Goal: Communication & Community: Answer question/provide support

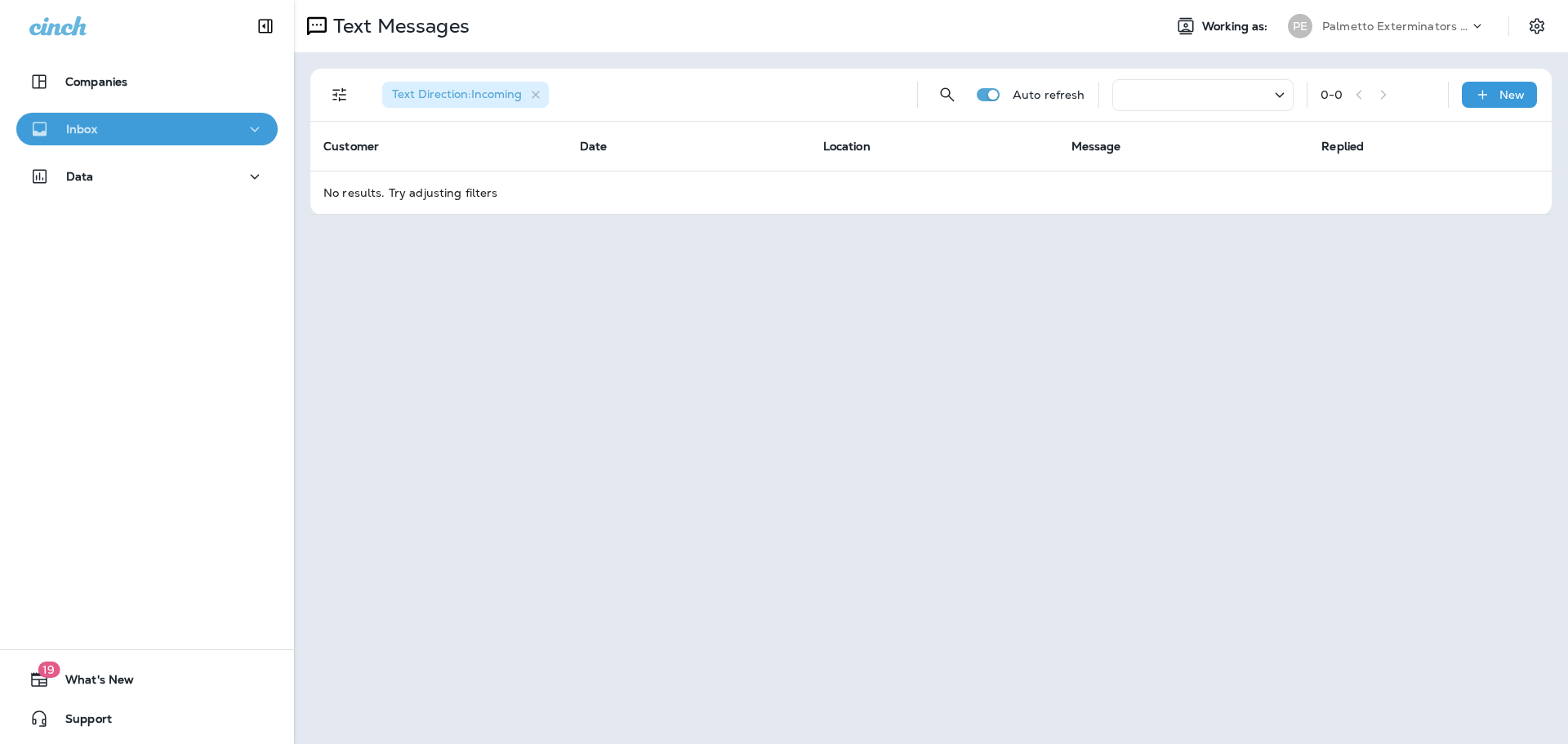
click at [197, 116] on button "Inbox" at bounding box center [147, 129] width 261 height 33
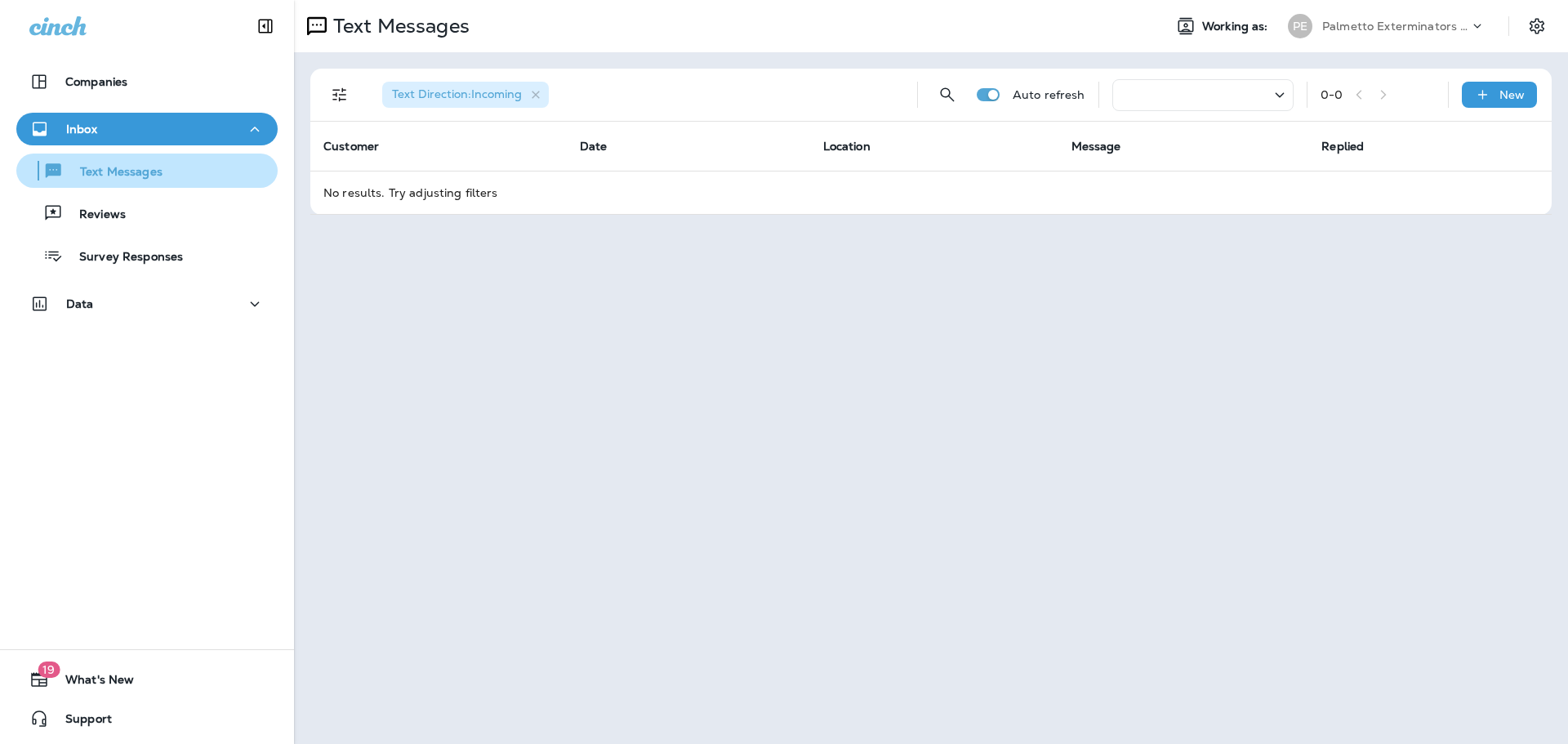
click at [146, 177] on p "Text Messages" at bounding box center [113, 173] width 99 height 16
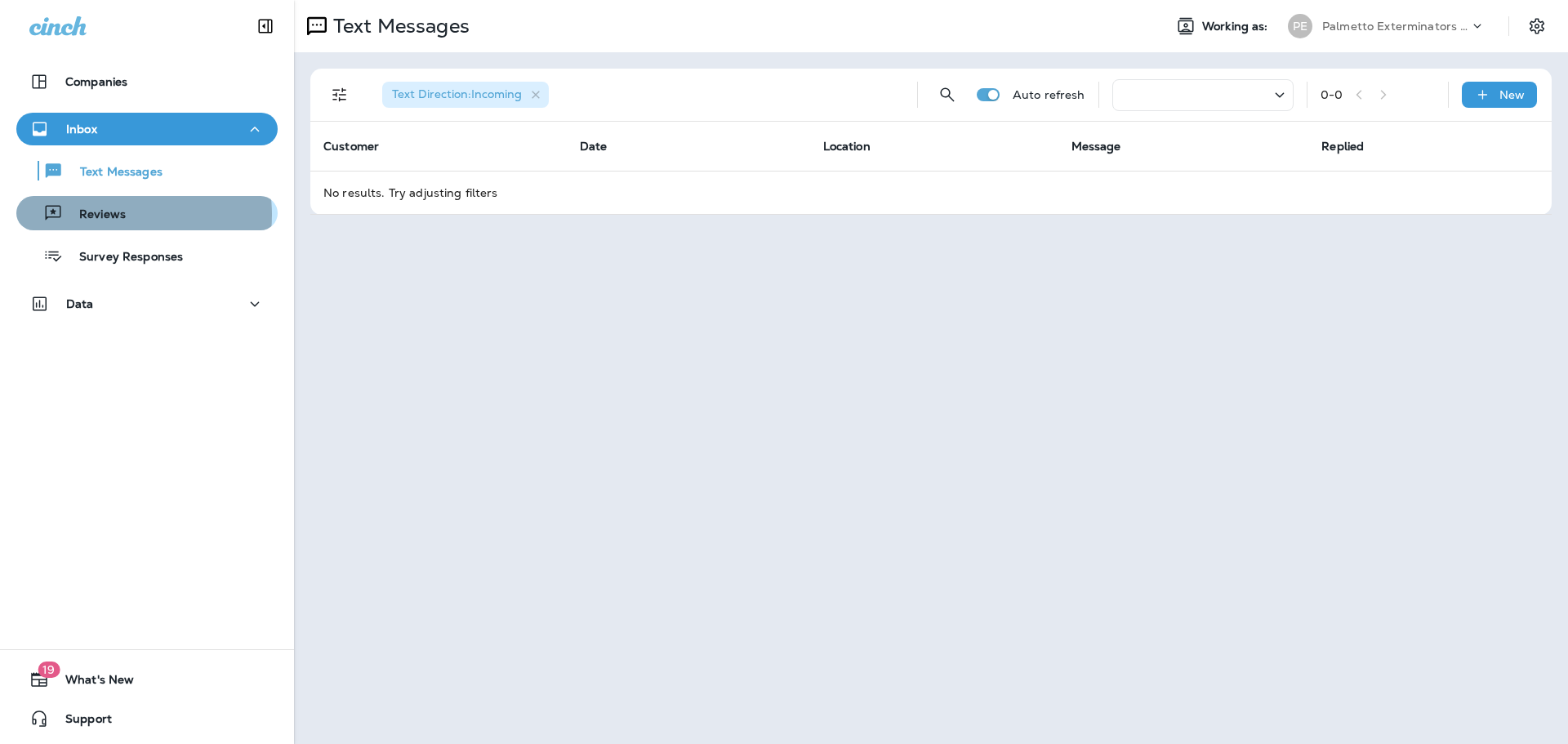
click at [123, 215] on p "Reviews" at bounding box center [94, 215] width 63 height 16
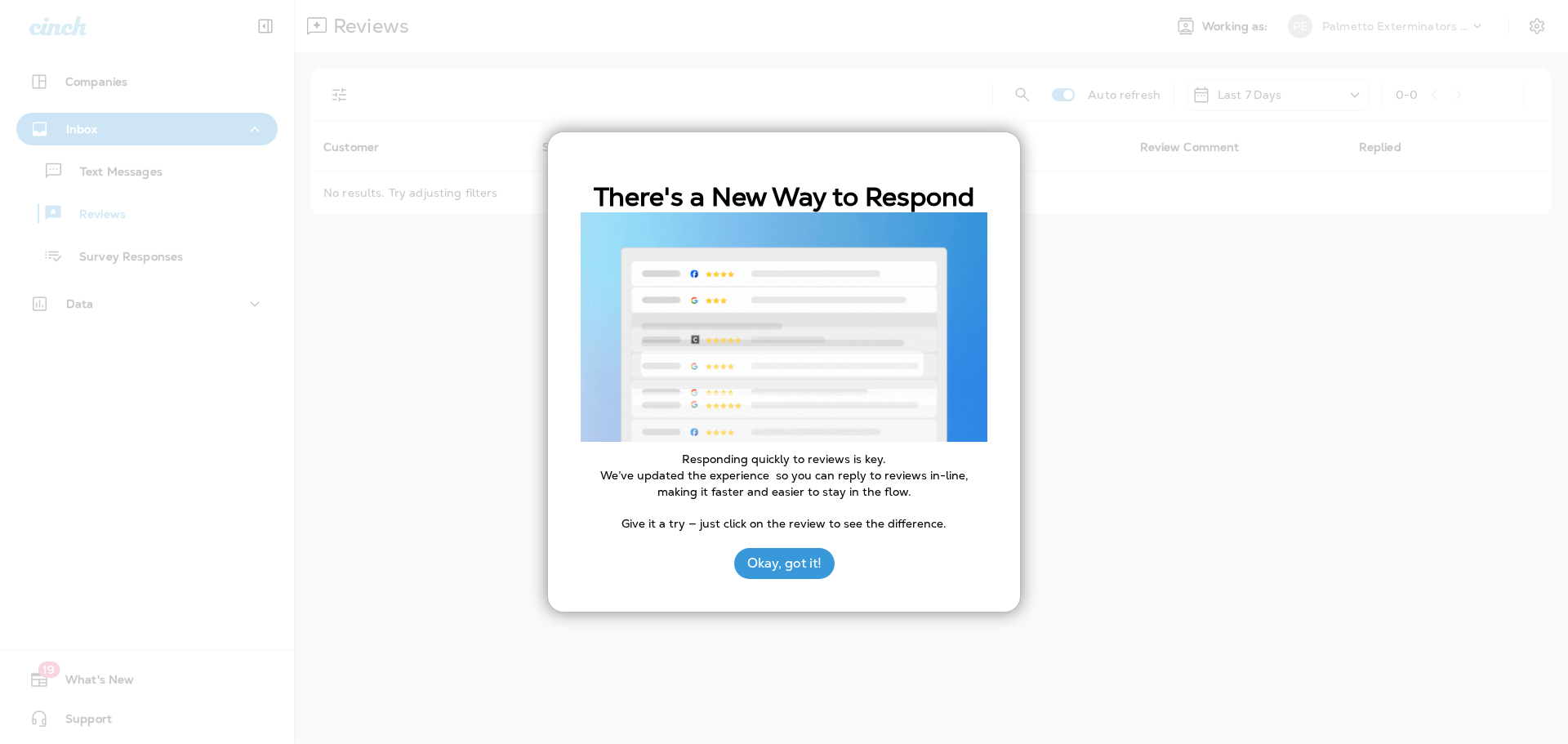
click at [777, 568] on button "Okay, got it!" at bounding box center [784, 564] width 101 height 31
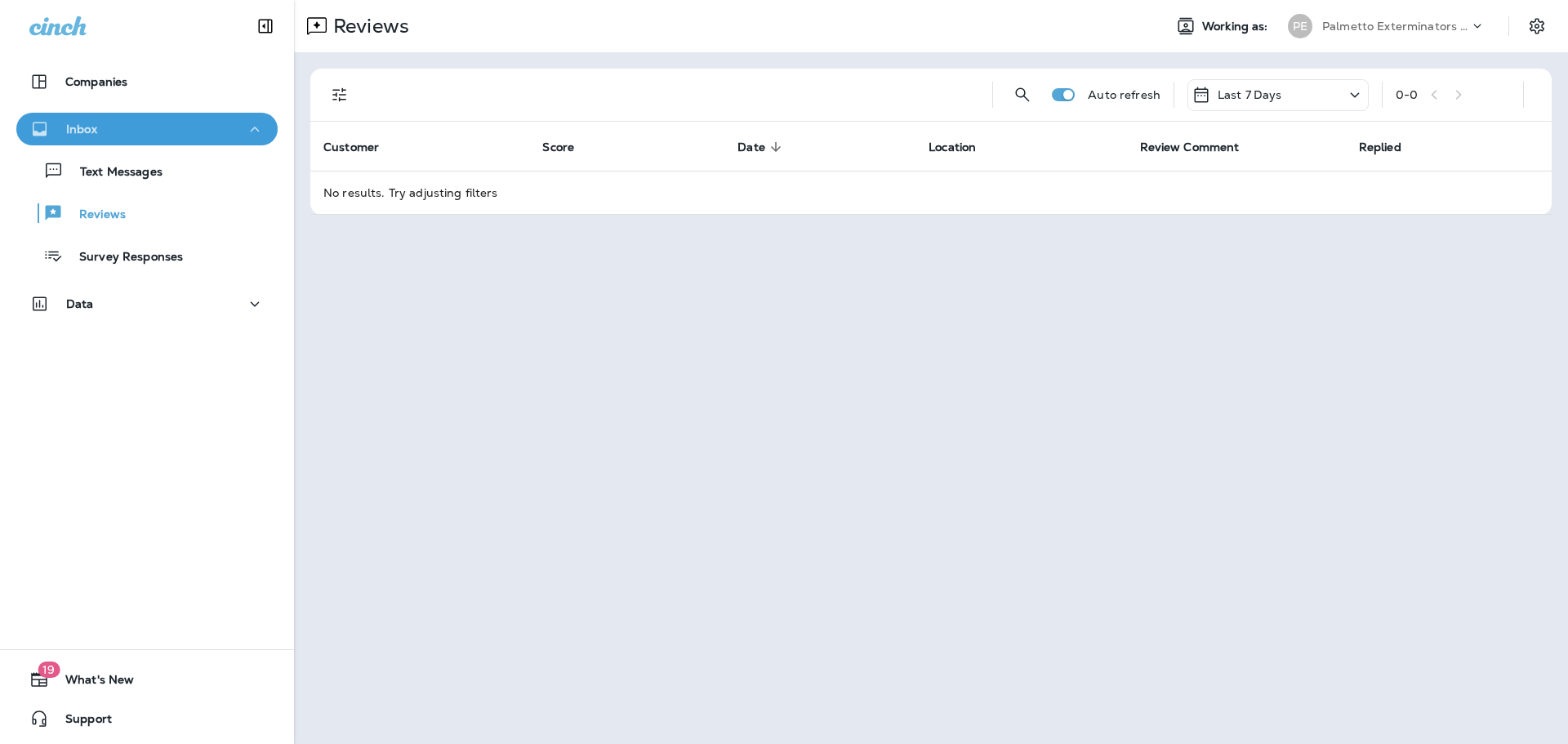
click at [250, 125] on icon "button" at bounding box center [255, 129] width 20 height 21
click at [231, 121] on div "Inbox" at bounding box center [147, 129] width 235 height 21
click at [160, 163] on div "Text Messages" at bounding box center [93, 171] width 140 height 25
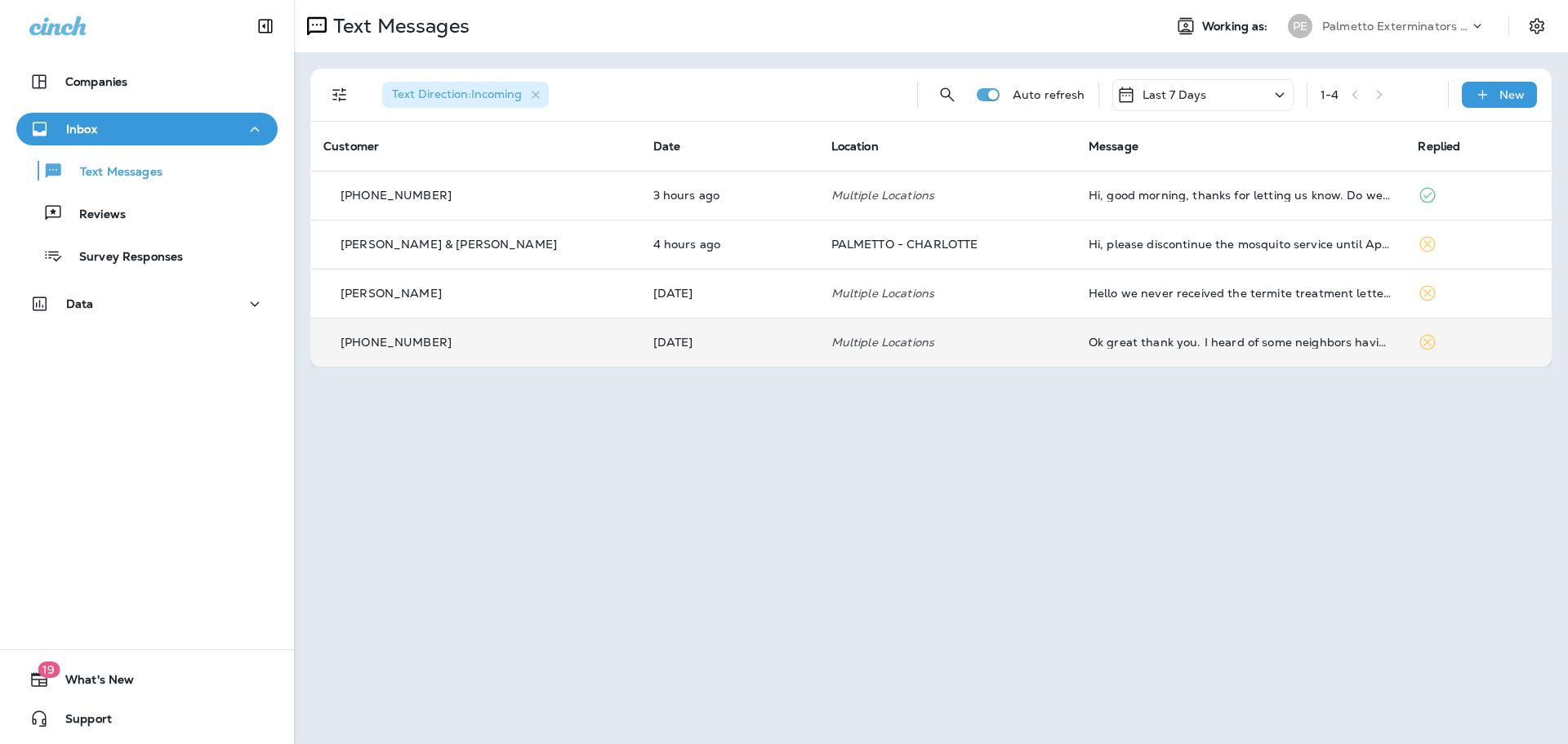
click at [423, 338] on p "[PHONE_NUMBER]" at bounding box center [396, 342] width 111 height 13
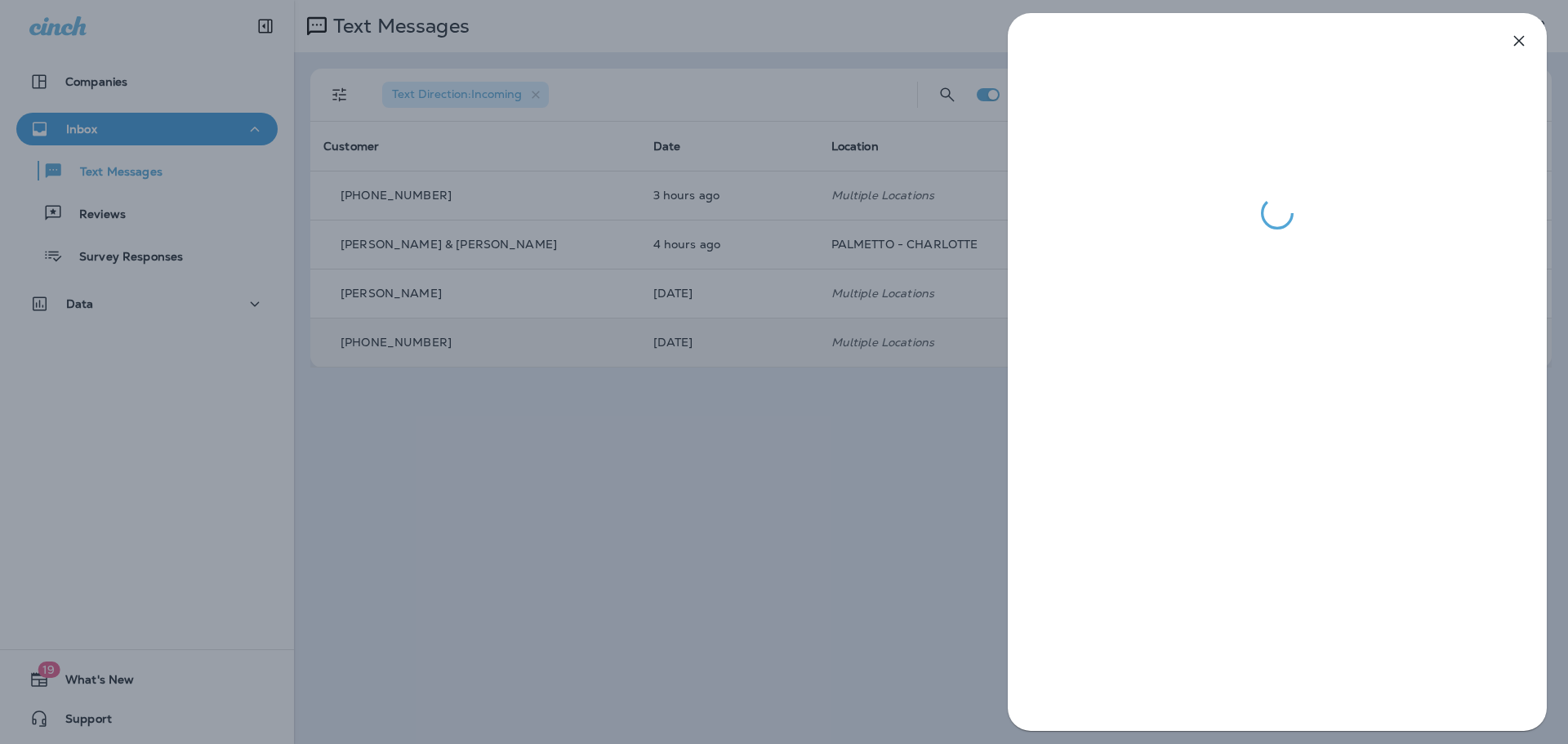
click at [1517, 42] on icon "button" at bounding box center [1518, 41] width 11 height 11
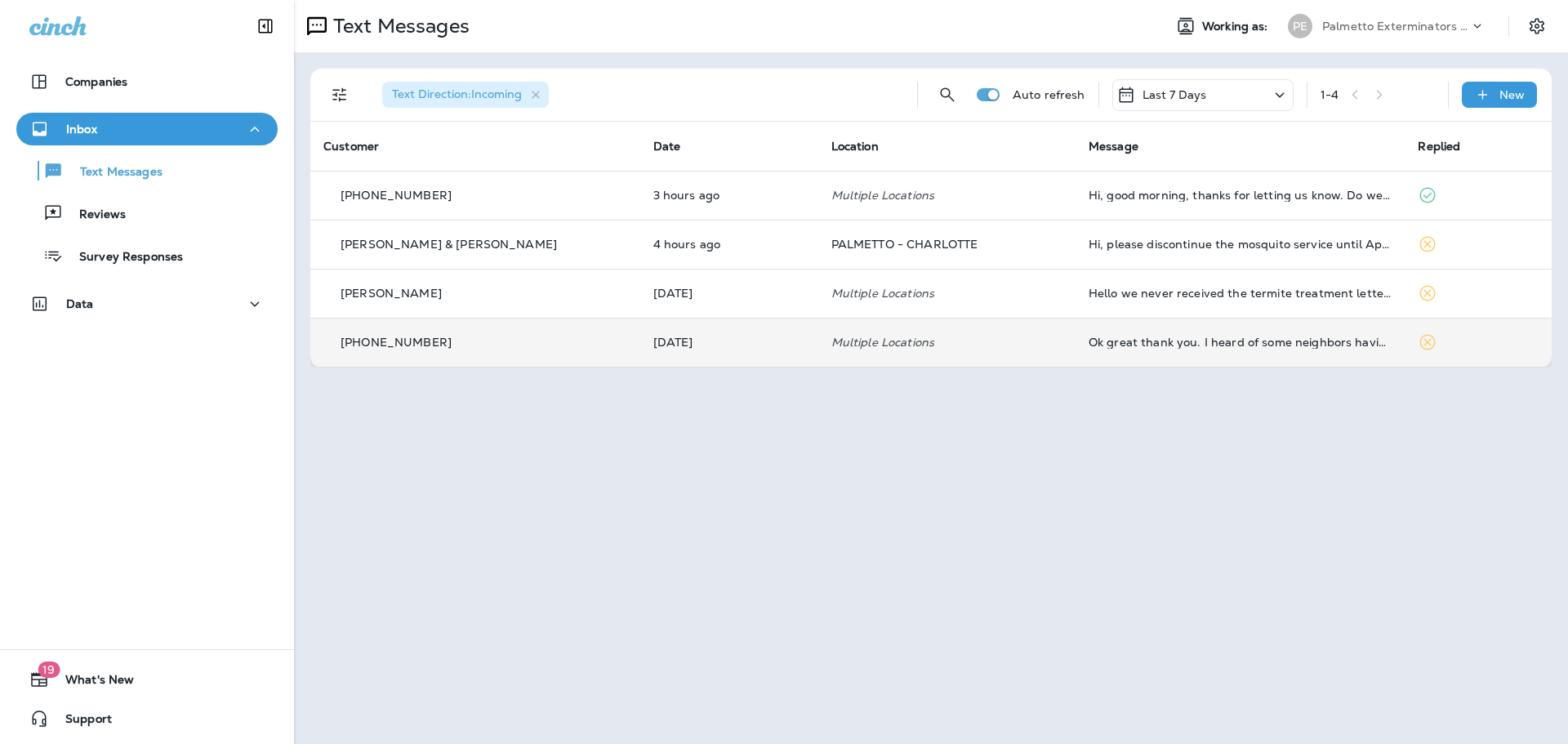
click at [418, 343] on p "[PHONE_NUMBER]" at bounding box center [396, 342] width 111 height 13
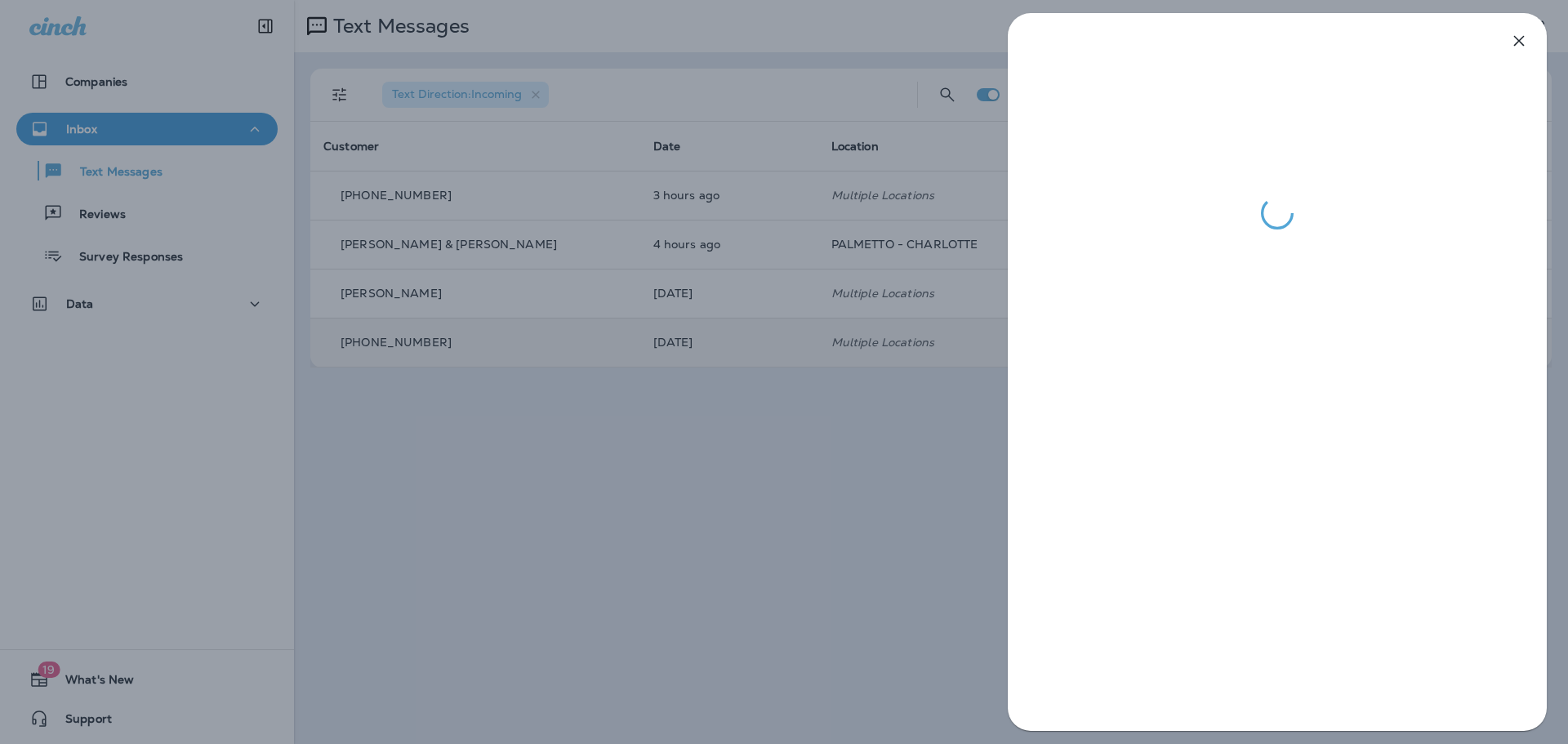
click at [1514, 40] on icon "button" at bounding box center [1519, 41] width 20 height 20
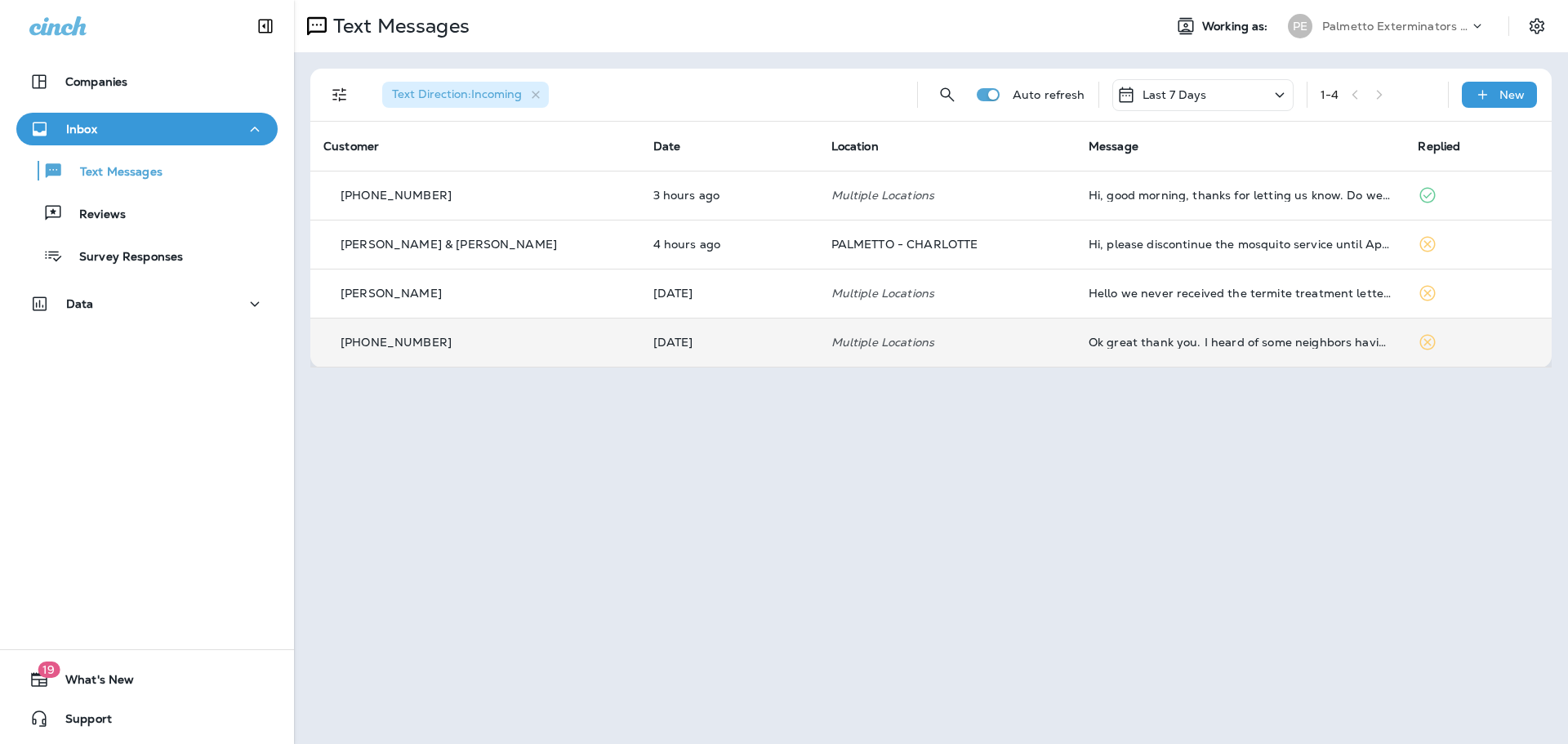
click at [387, 340] on p "[PHONE_NUMBER]" at bounding box center [396, 342] width 111 height 13
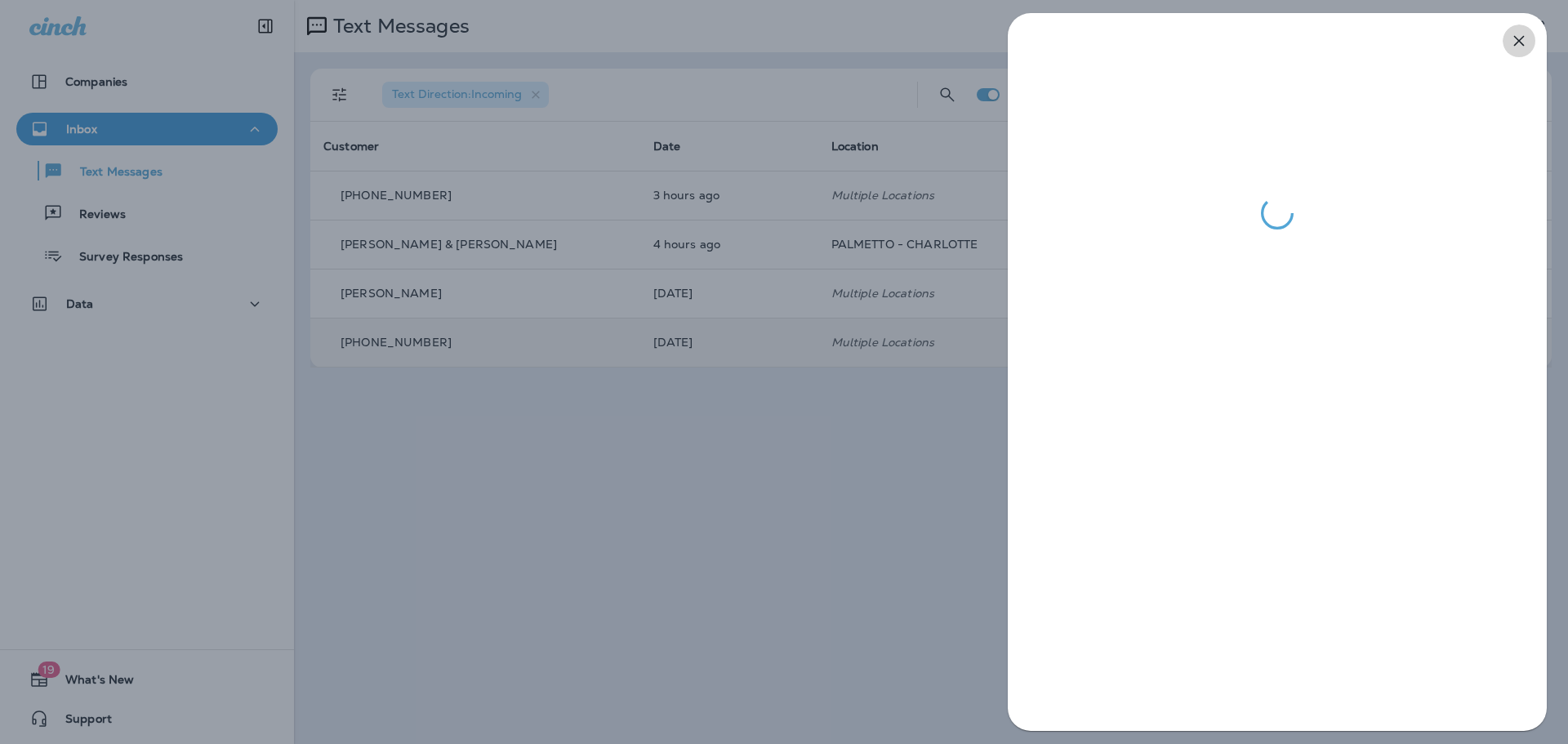
drag, startPoint x: 1515, startPoint y: 49, endPoint x: 1512, endPoint y: 58, distance: 9.5
click at [1515, 49] on icon "button" at bounding box center [1519, 41] width 20 height 20
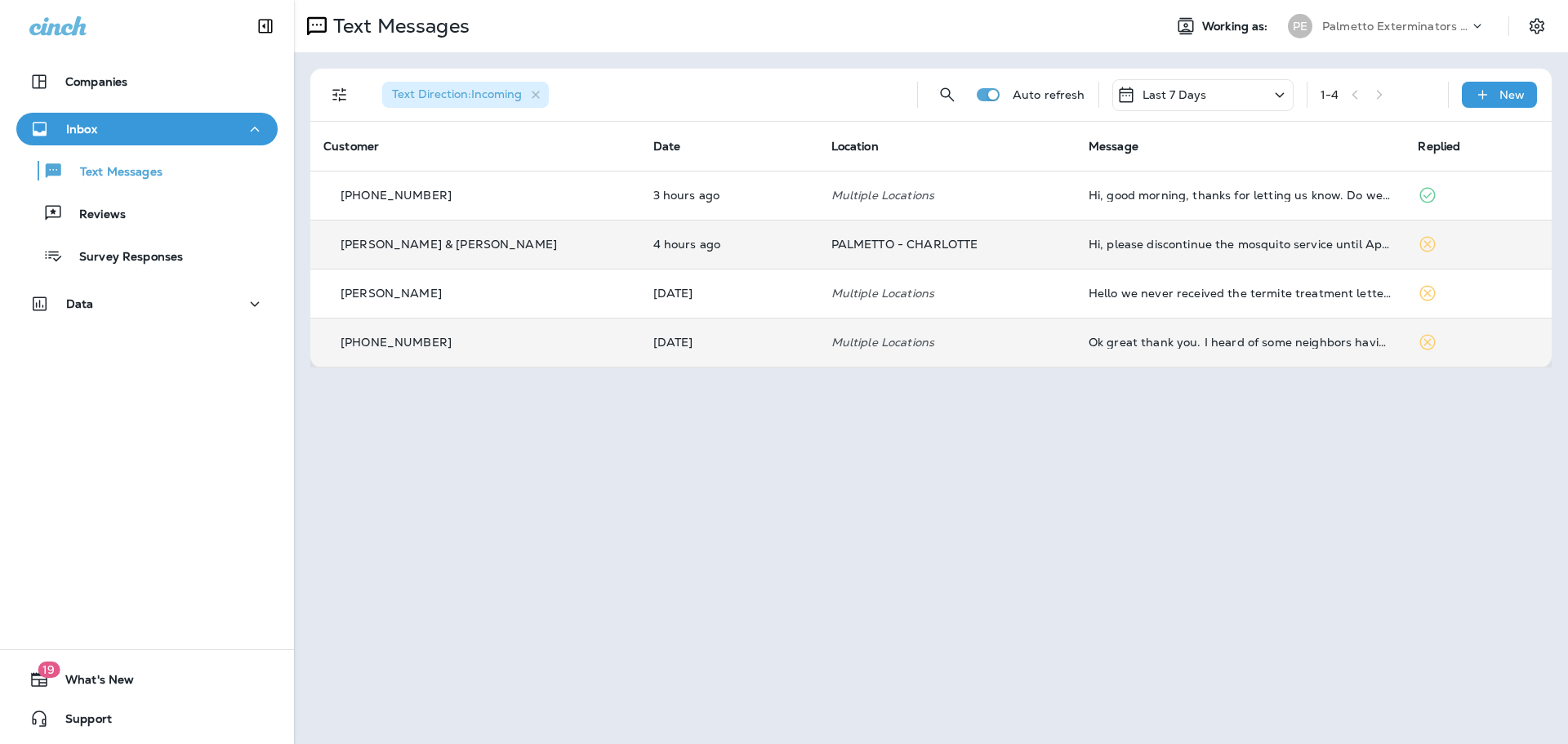
click at [436, 236] on div "[PERSON_NAME] & [PERSON_NAME]" at bounding box center [474, 244] width 303 height 17
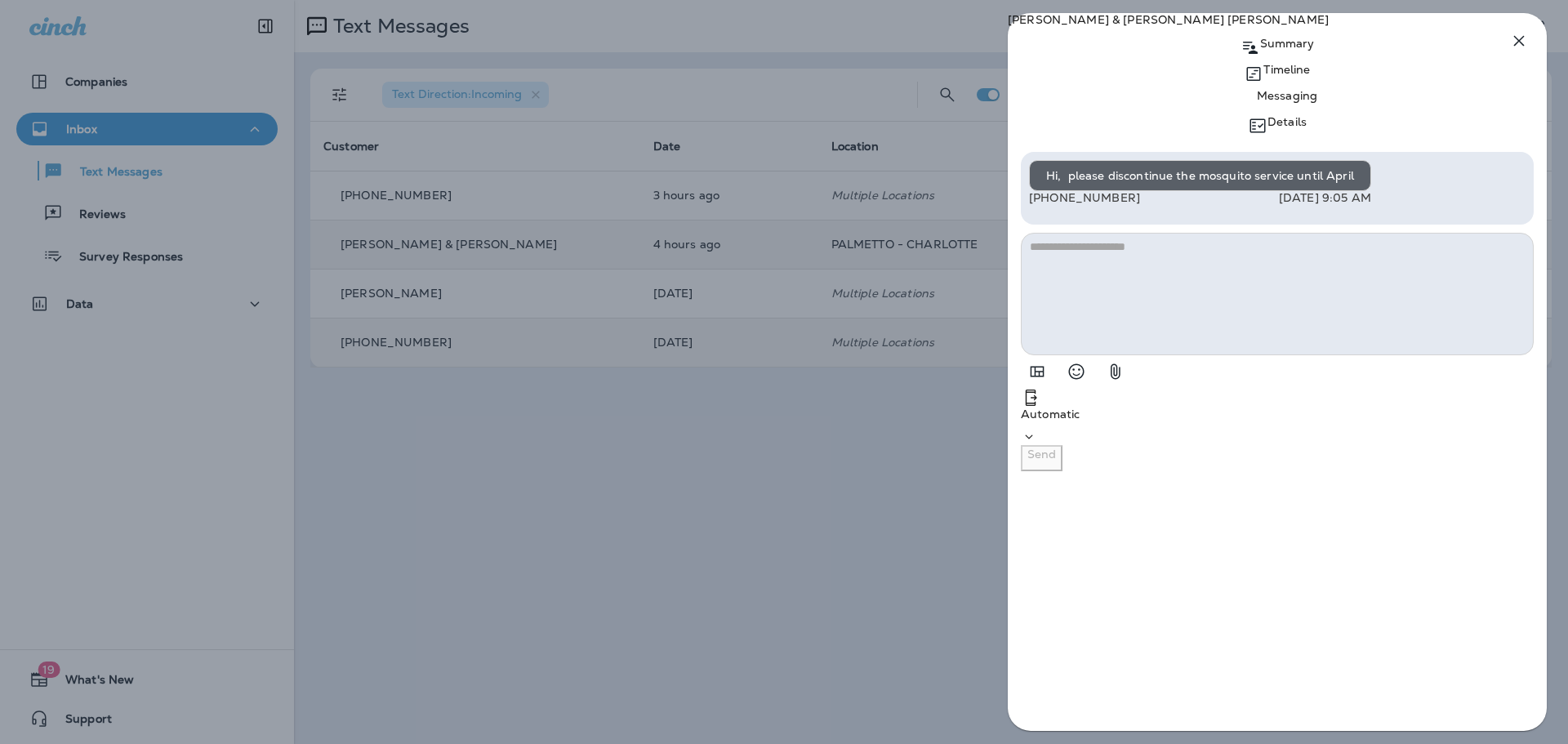
click at [1515, 40] on icon "button" at bounding box center [1519, 41] width 20 height 20
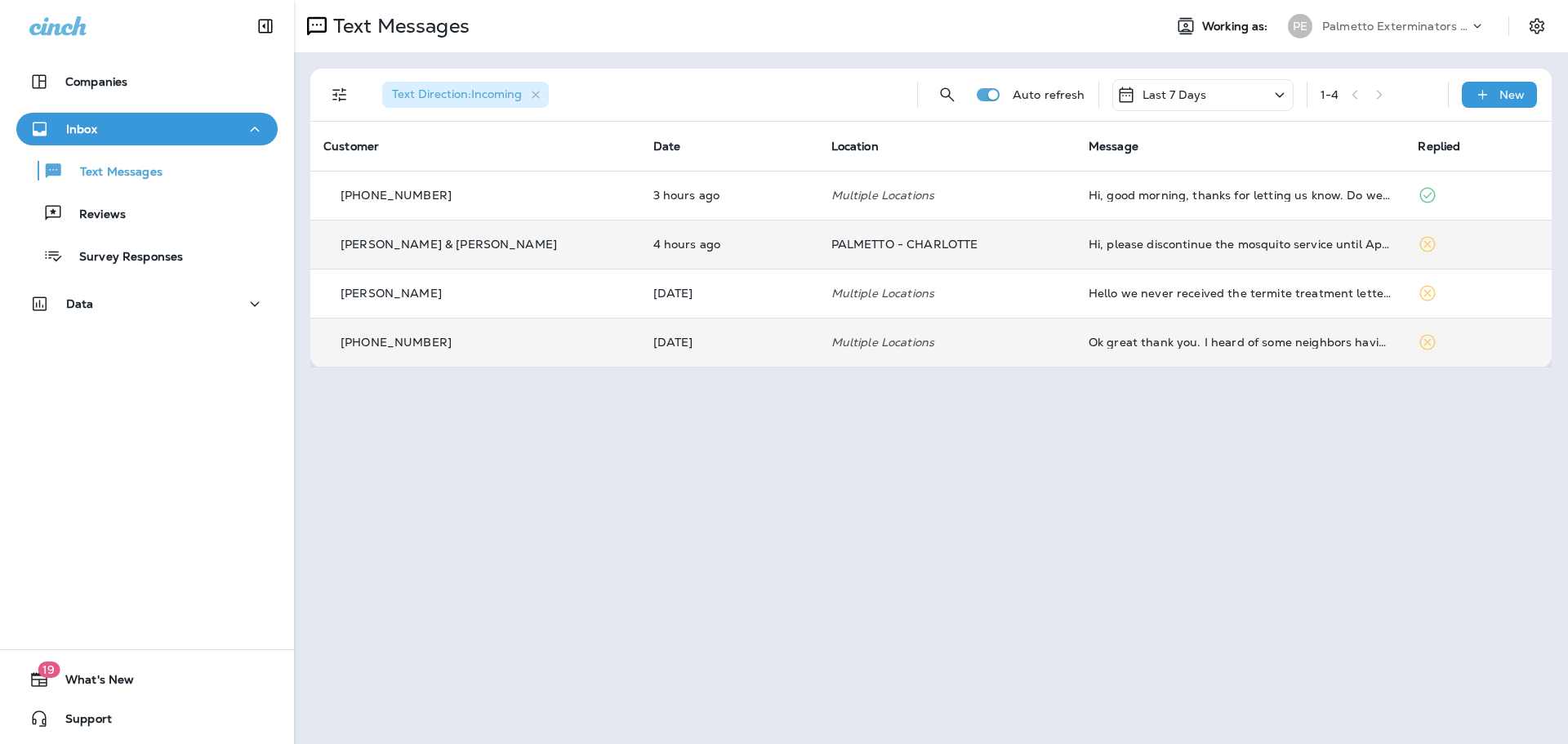
click at [465, 243] on p "[PERSON_NAME] & [PERSON_NAME]" at bounding box center [449, 244] width 217 height 13
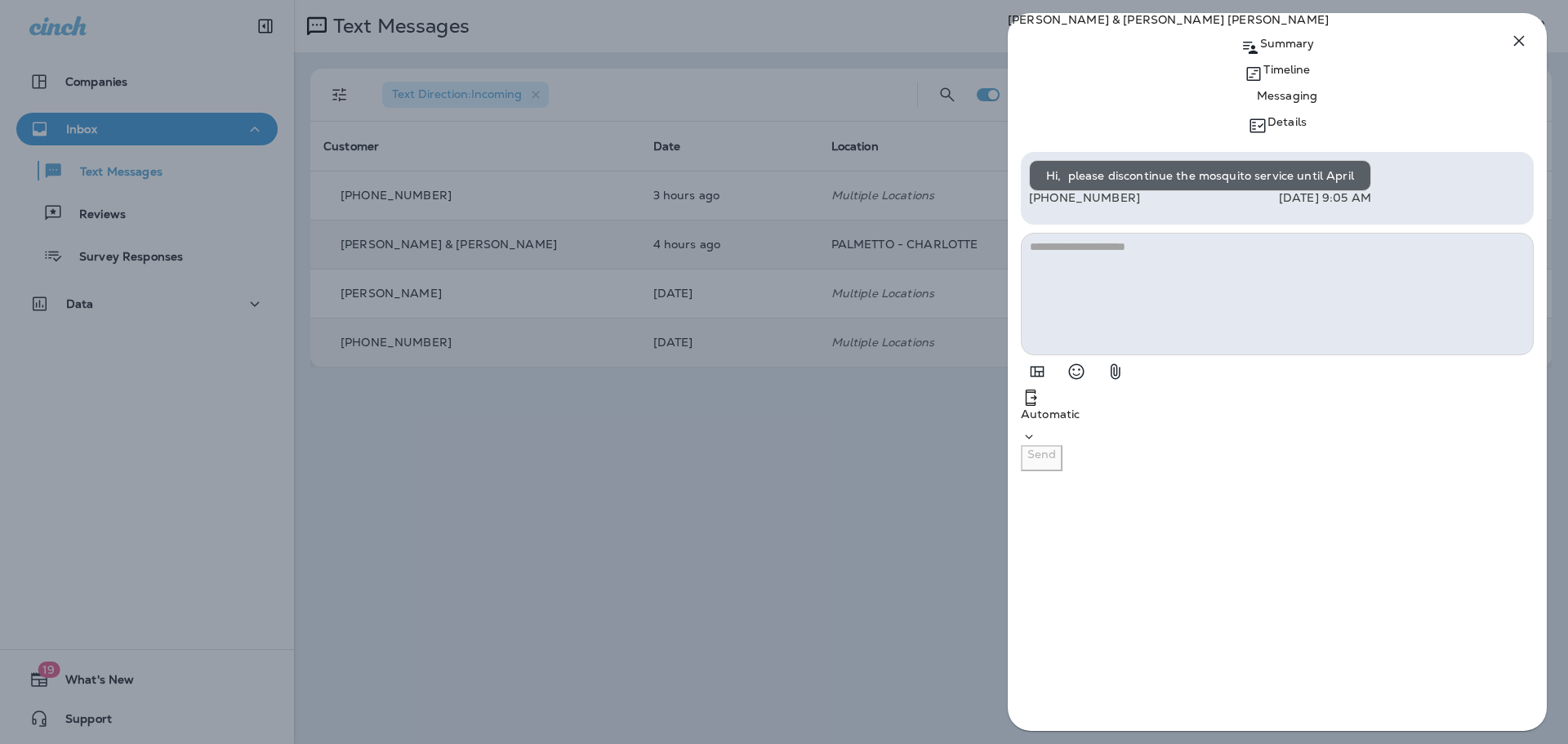
click at [1521, 40] on icon "button" at bounding box center [1519, 41] width 20 height 20
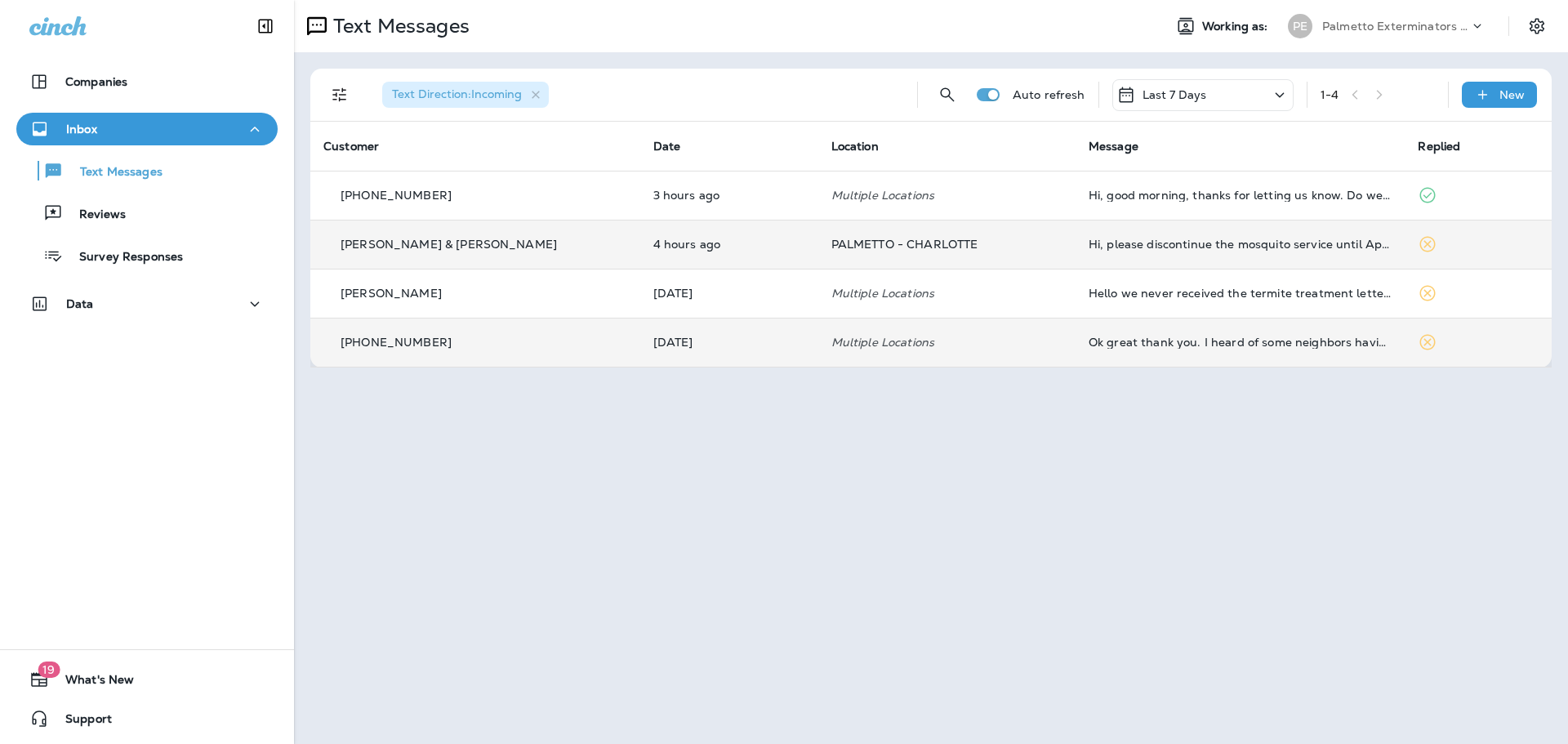
click at [446, 245] on p "[PERSON_NAME] & [PERSON_NAME]" at bounding box center [449, 244] width 217 height 13
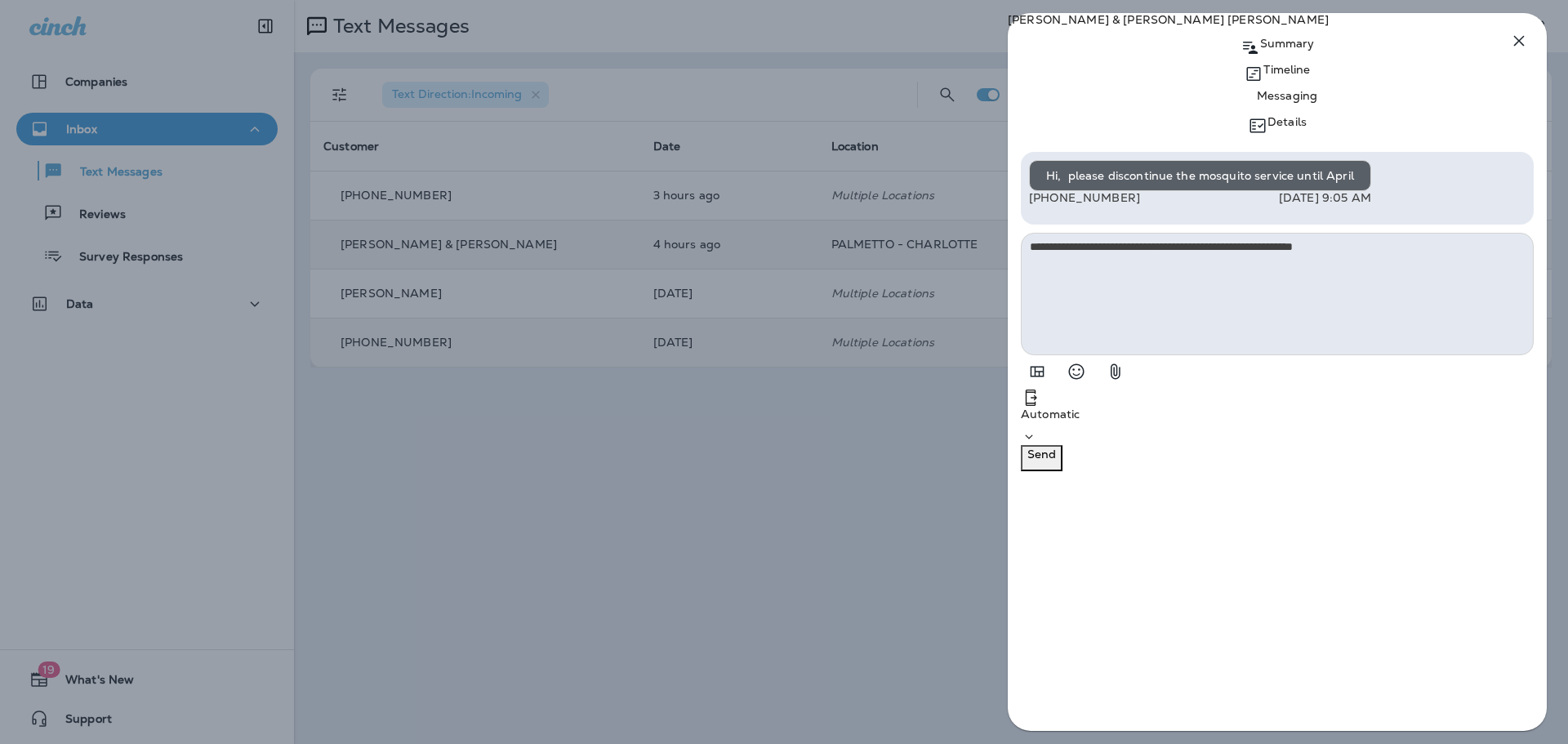
type textarea "**********"
click at [1056, 460] on p "Send" at bounding box center [1041, 454] width 29 height 13
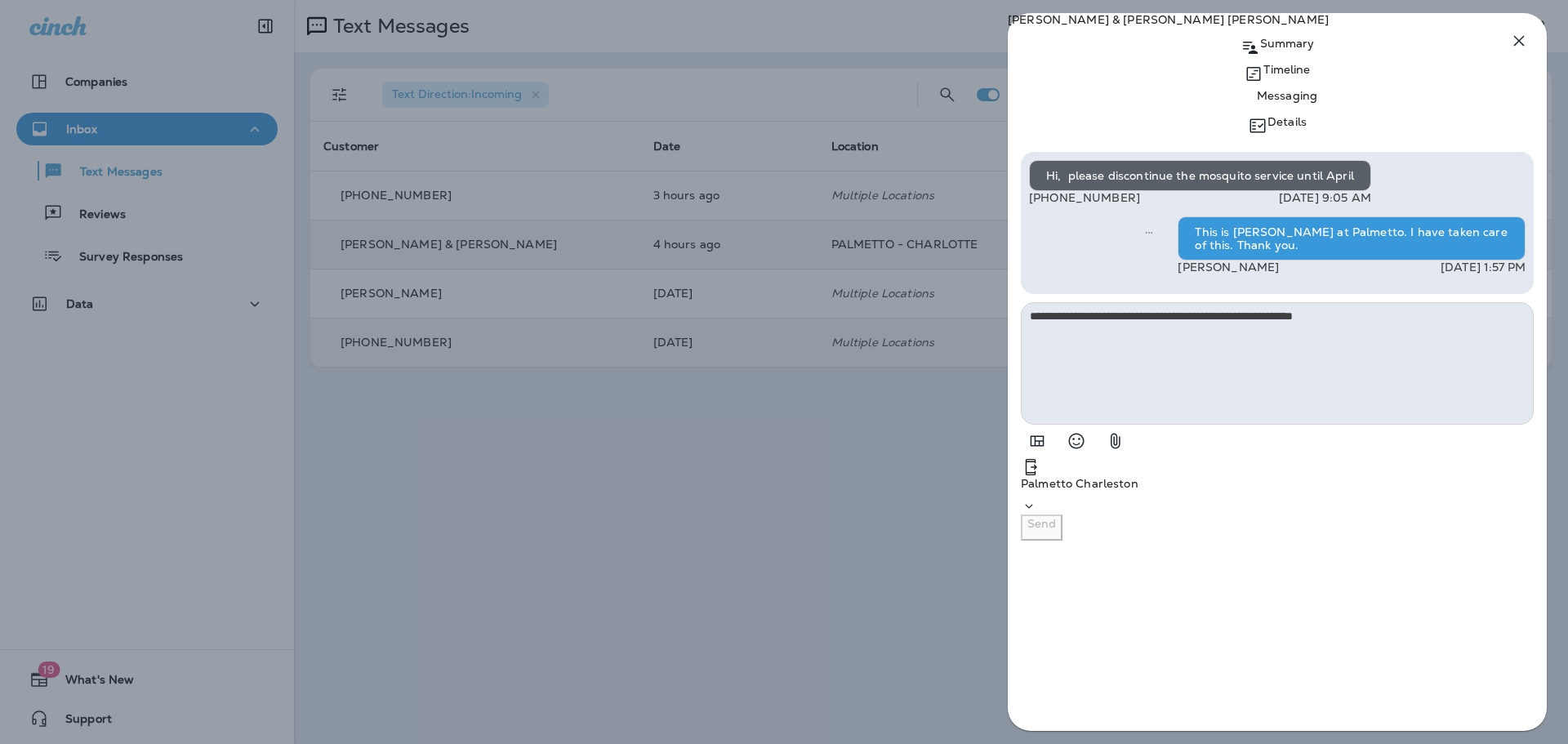
drag, startPoint x: 1527, startPoint y: 36, endPoint x: 1521, endPoint y: 47, distance: 12.5
click at [1527, 37] on icon "button" at bounding box center [1519, 41] width 20 height 20
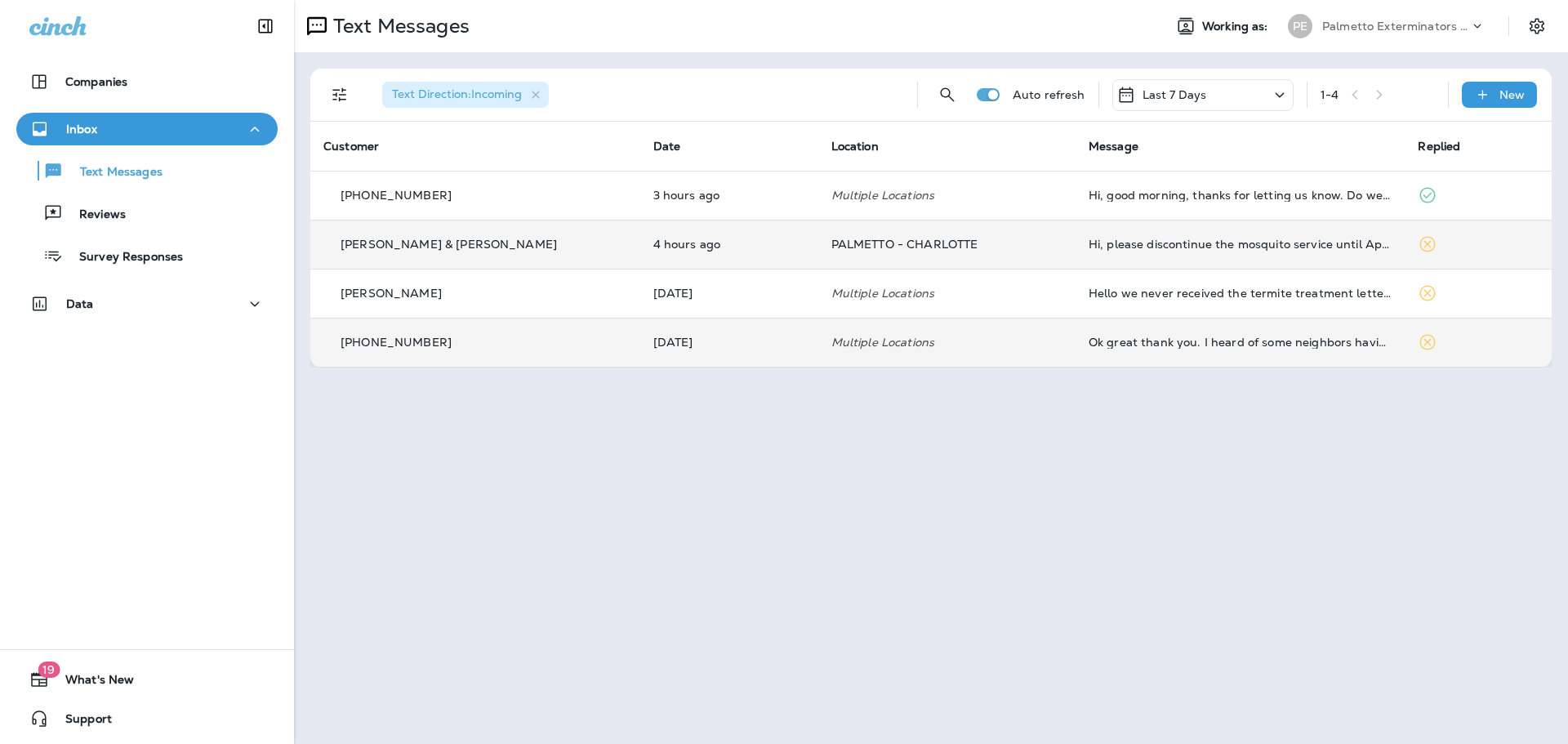
click at [417, 346] on p "[PHONE_NUMBER]" at bounding box center [396, 342] width 111 height 13
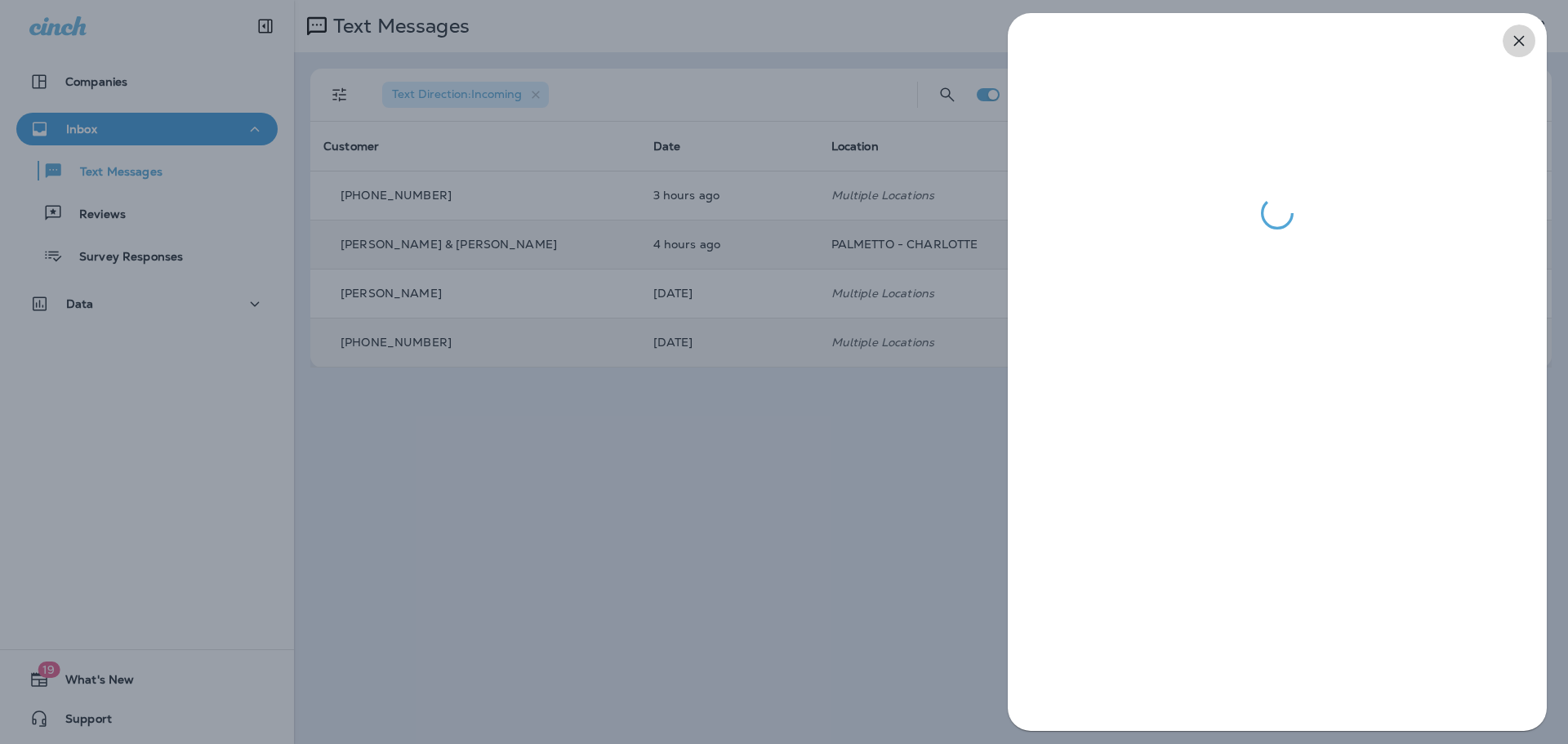
click at [1520, 42] on icon "button" at bounding box center [1518, 41] width 11 height 11
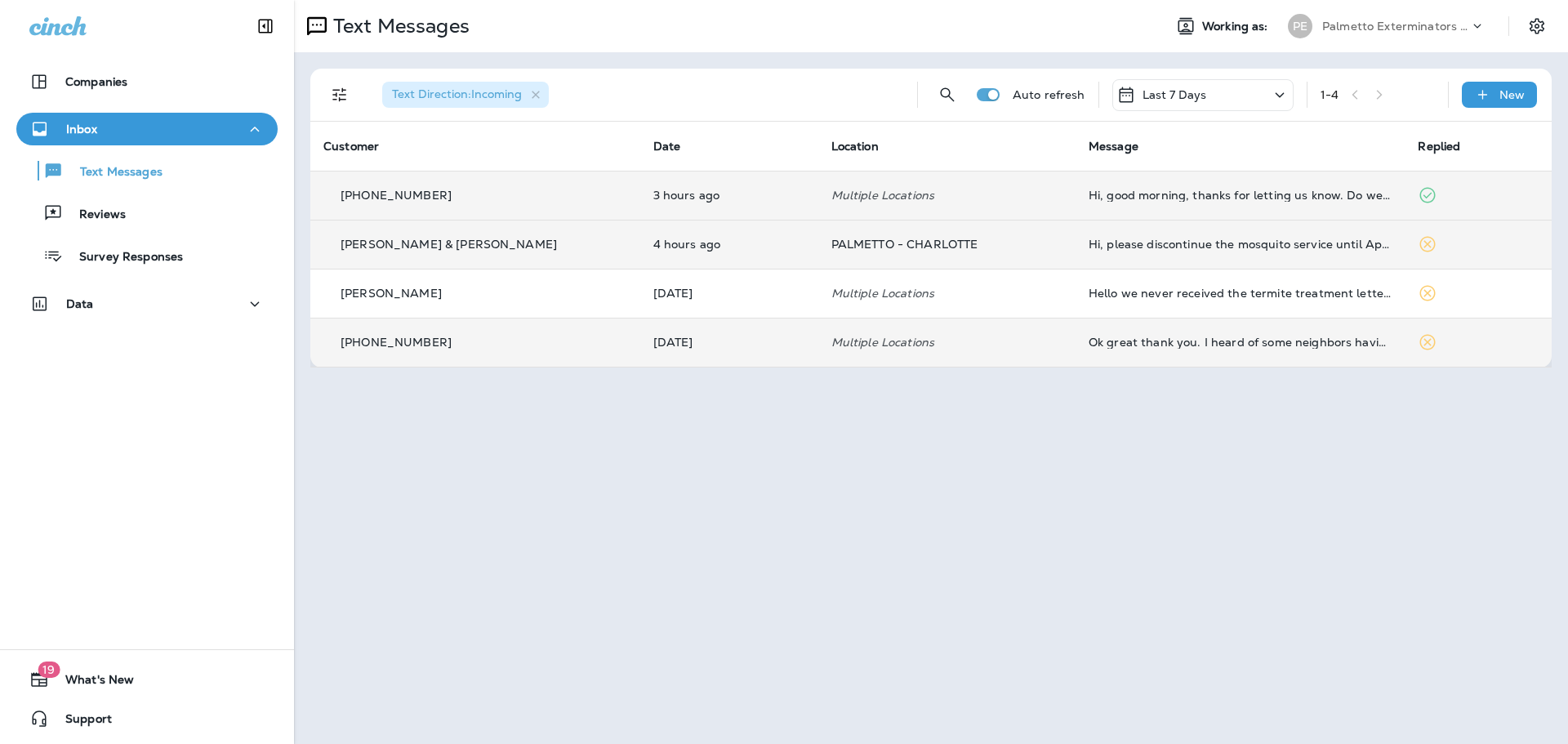
click at [367, 198] on p "[PHONE_NUMBER]" at bounding box center [396, 195] width 111 height 13
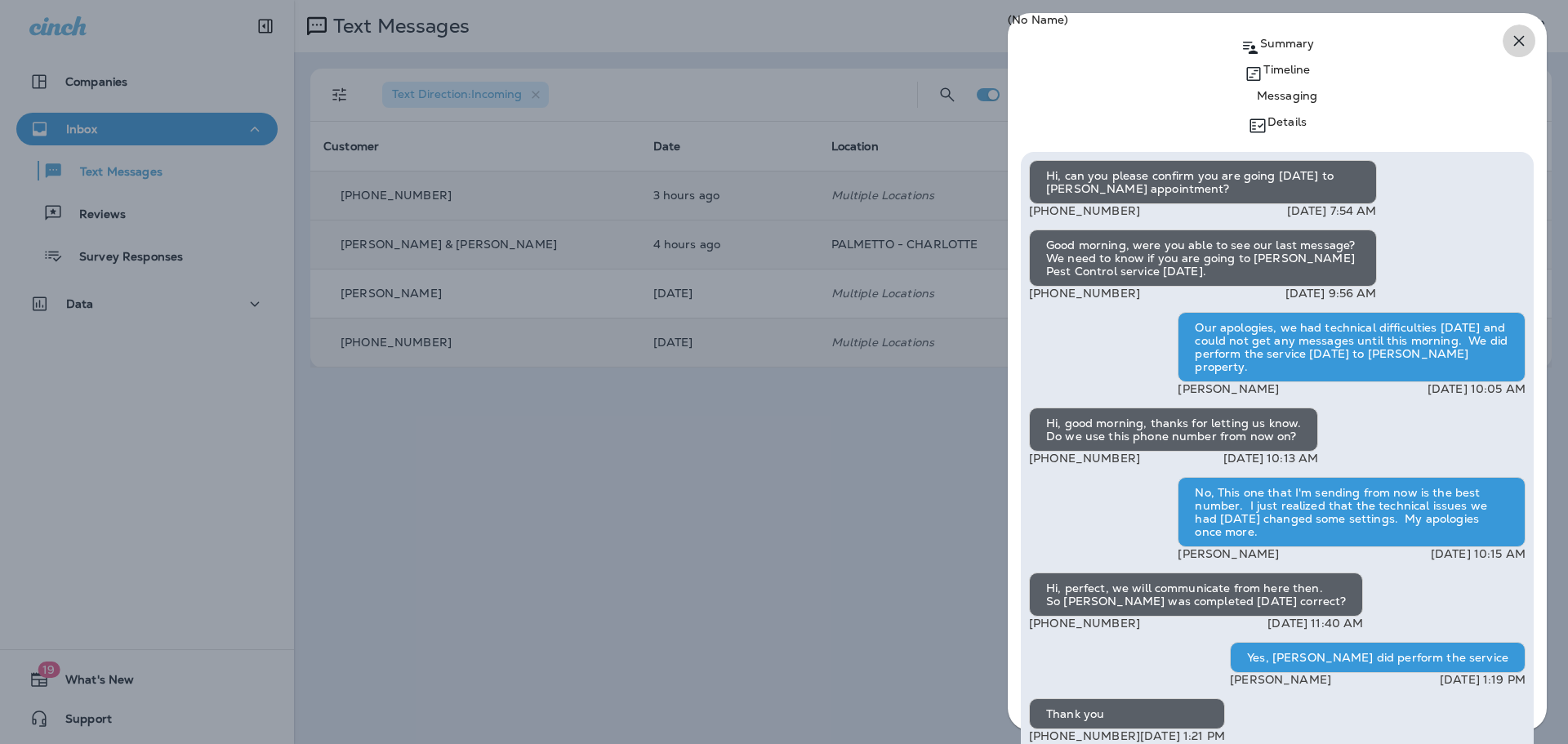
click at [1518, 36] on icon "button" at bounding box center [1519, 41] width 20 height 20
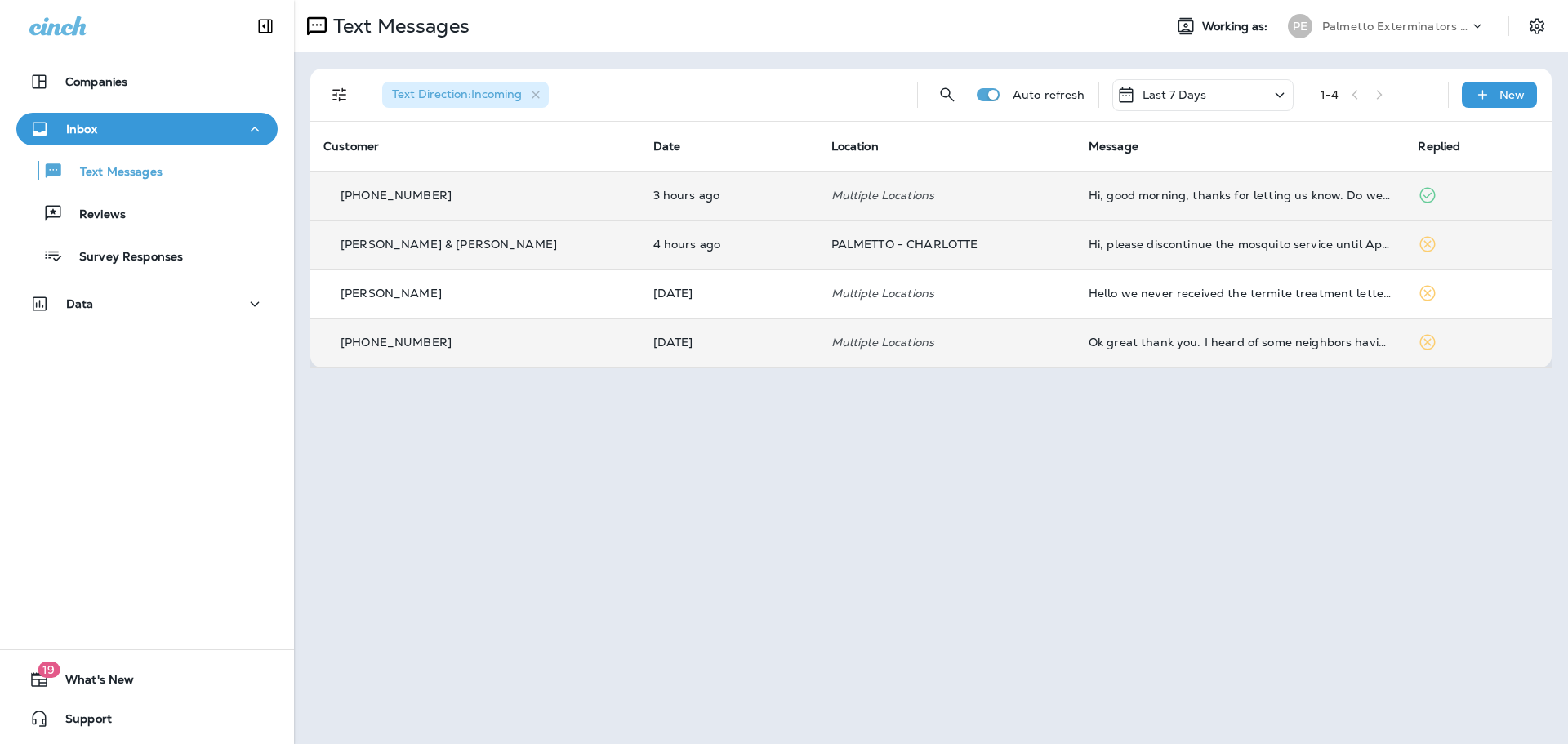
click at [396, 336] on p "[PHONE_NUMBER]" at bounding box center [396, 342] width 111 height 13
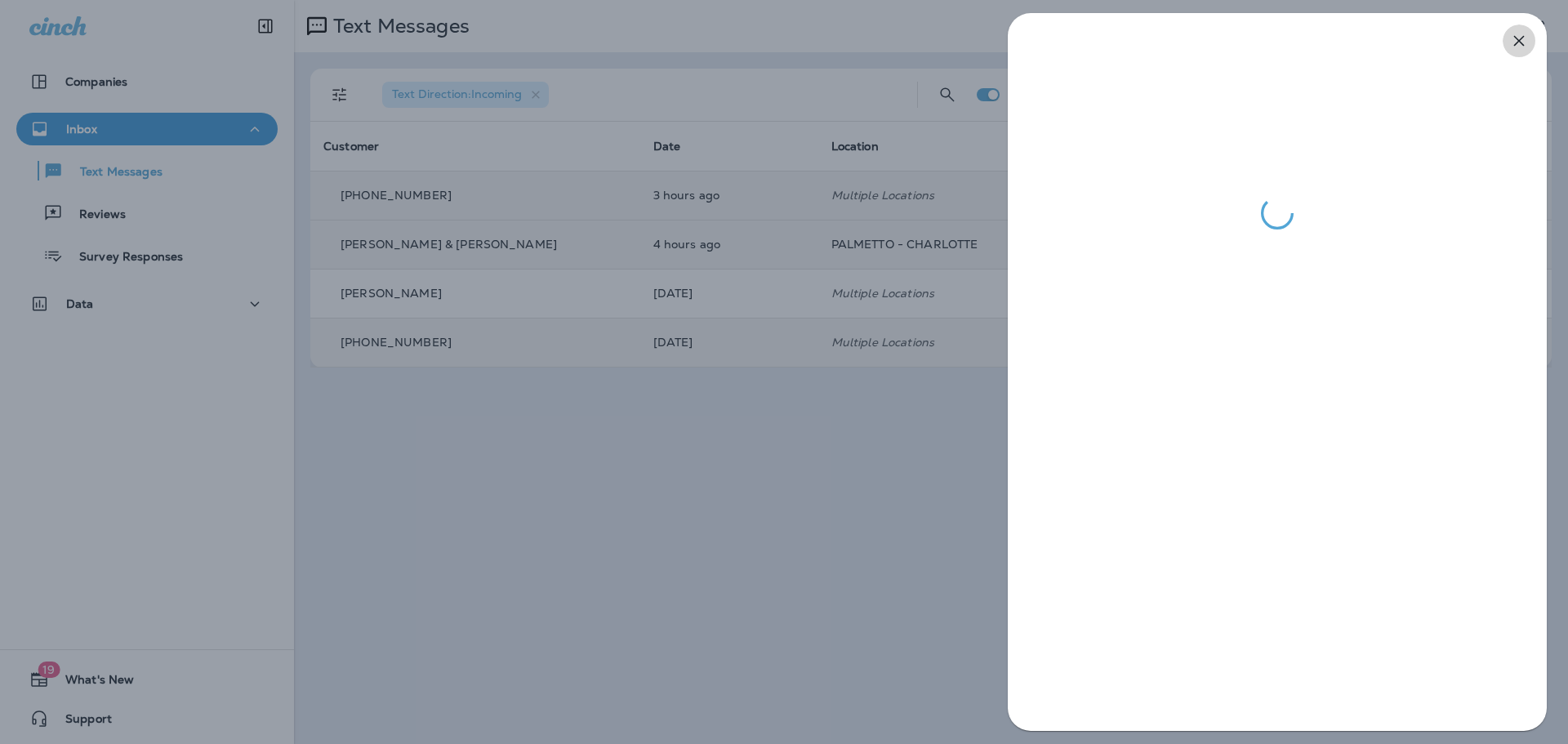
click at [1516, 39] on icon "button" at bounding box center [1518, 41] width 11 height 11
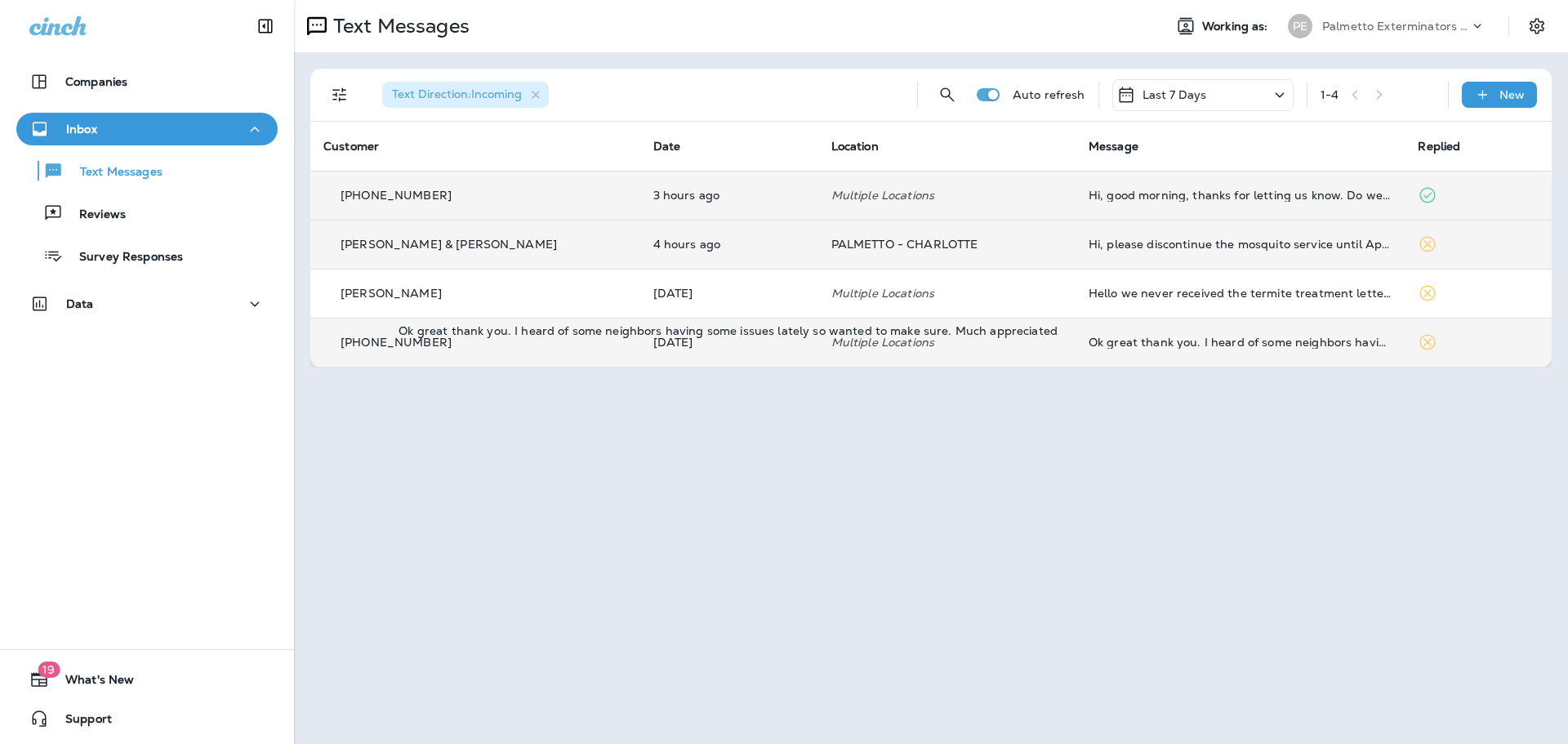
click at [1108, 337] on div "Ok great thank you. I heard of some neighbors having some issues lately so want…" at bounding box center [1240, 342] width 303 height 13
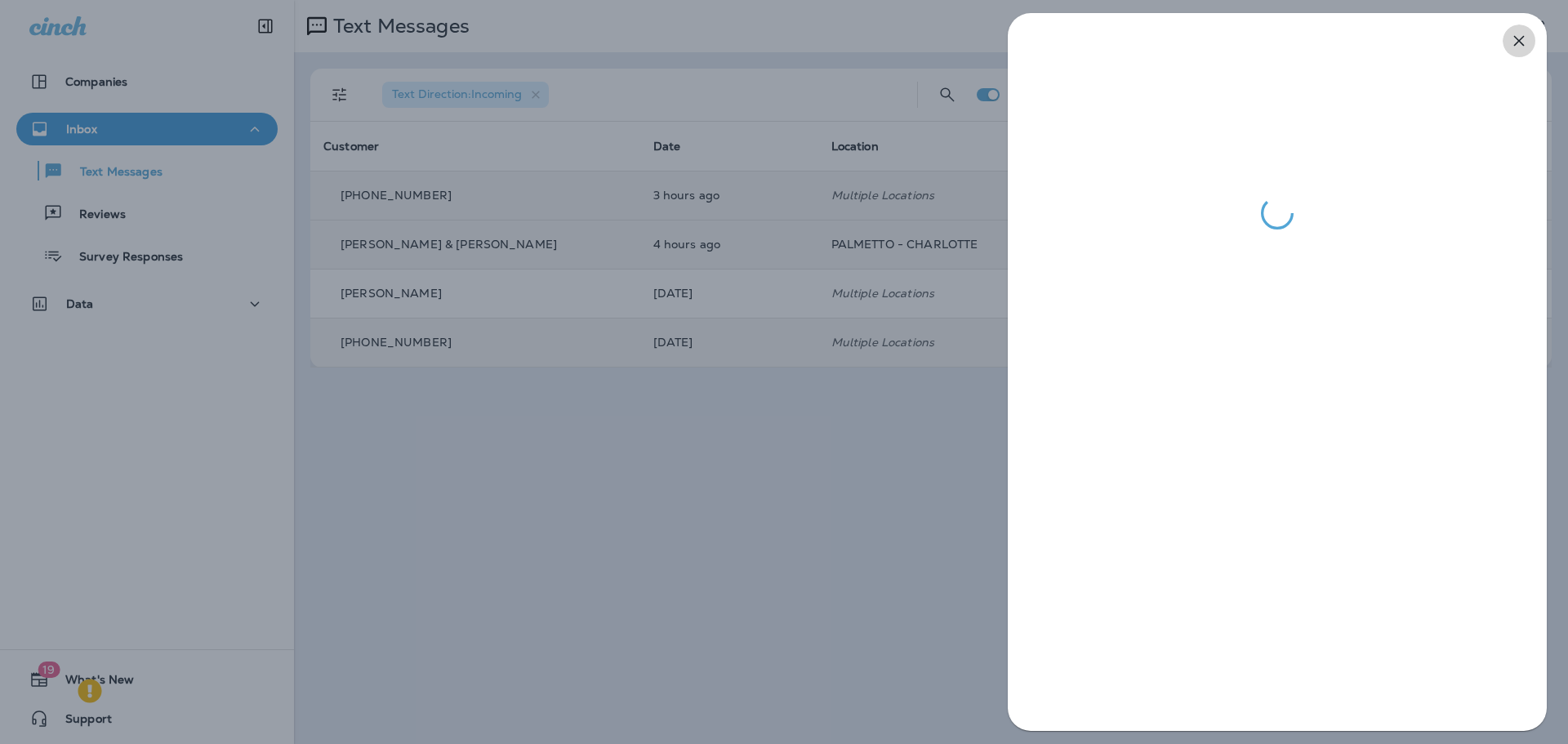
click at [1514, 38] on icon "button" at bounding box center [1519, 41] width 20 height 20
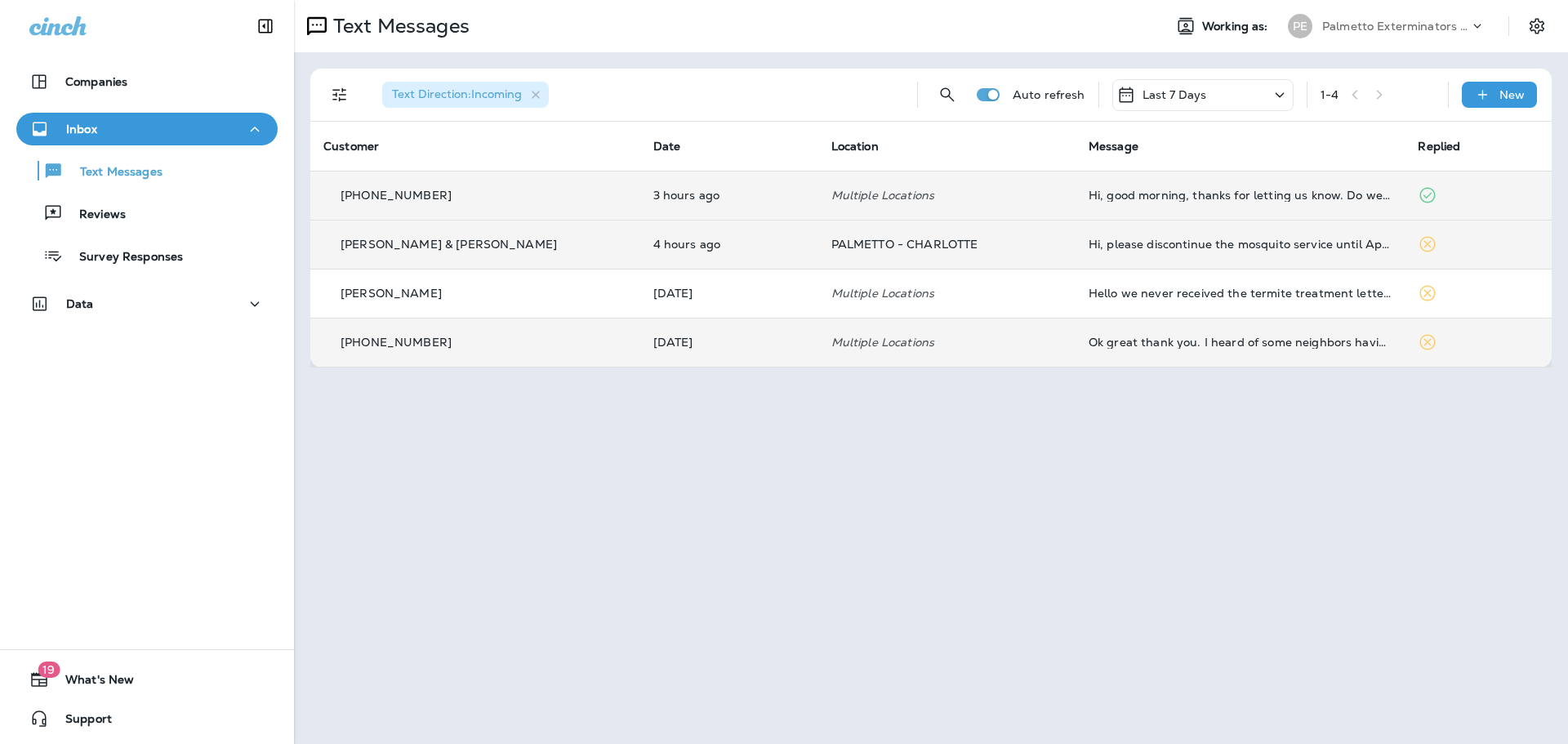
click at [1420, 246] on icon at bounding box center [1427, 244] width 16 height 16
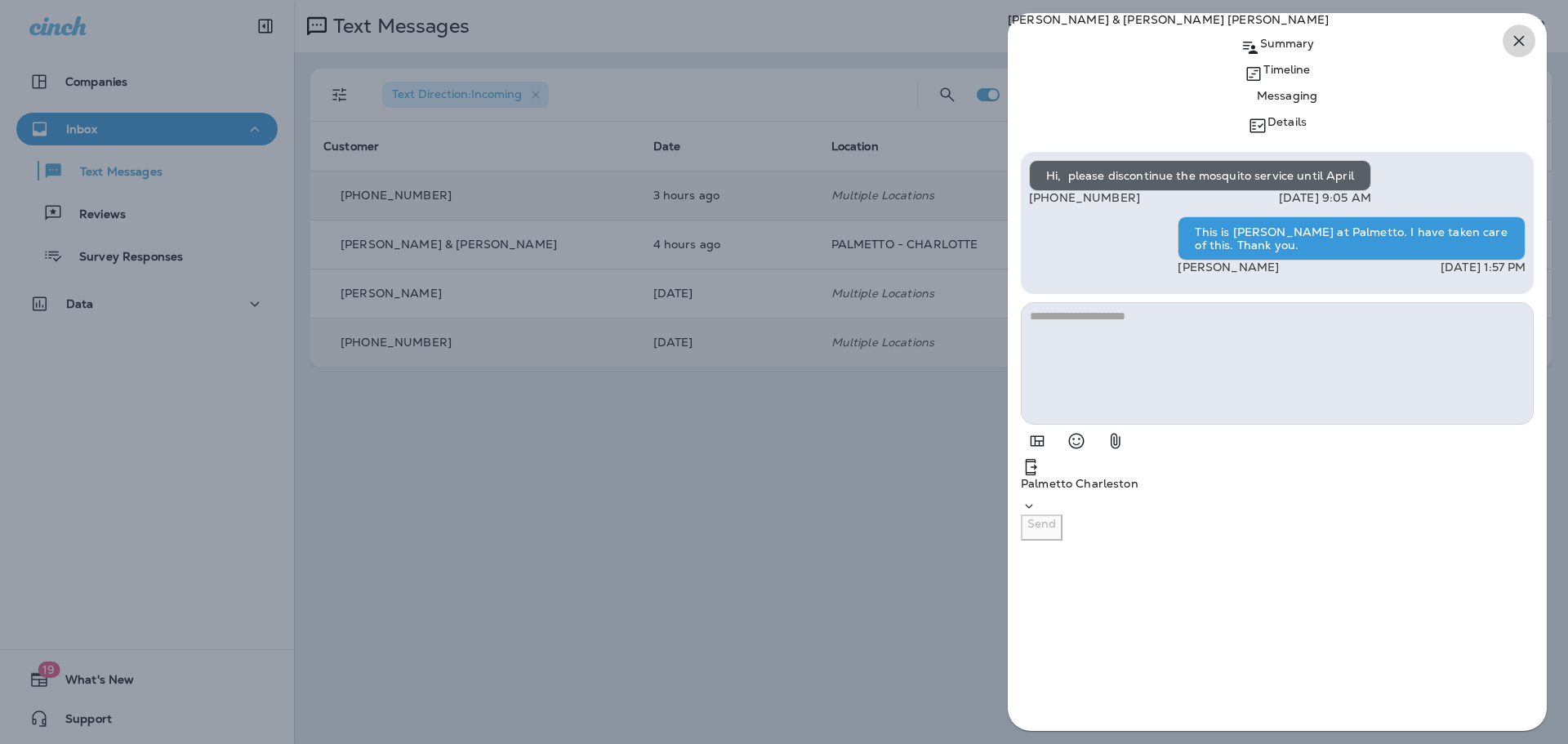
click at [1513, 48] on icon "button" at bounding box center [1519, 41] width 20 height 20
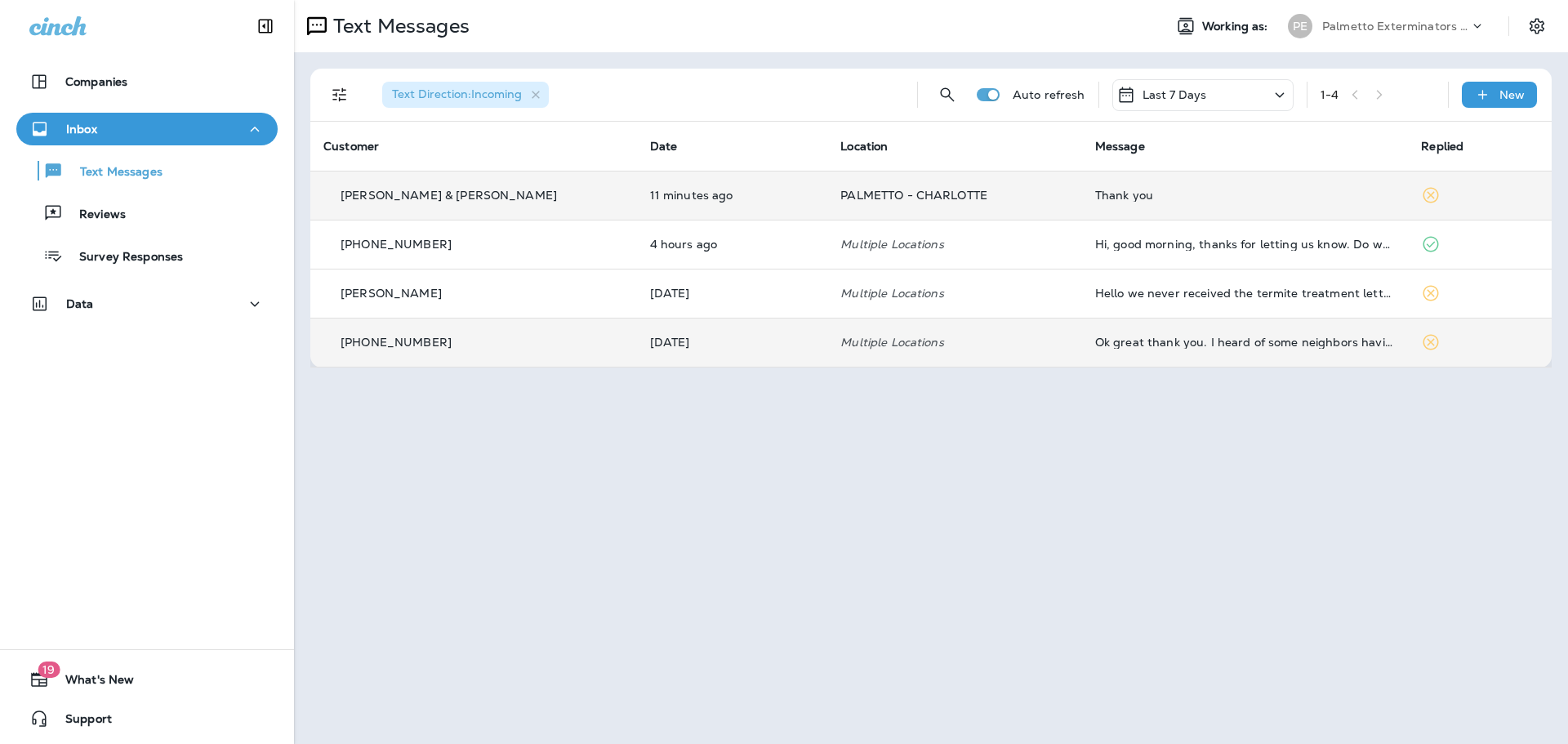
click at [467, 190] on div "[PERSON_NAME] & [PERSON_NAME]" at bounding box center [474, 195] width 301 height 17
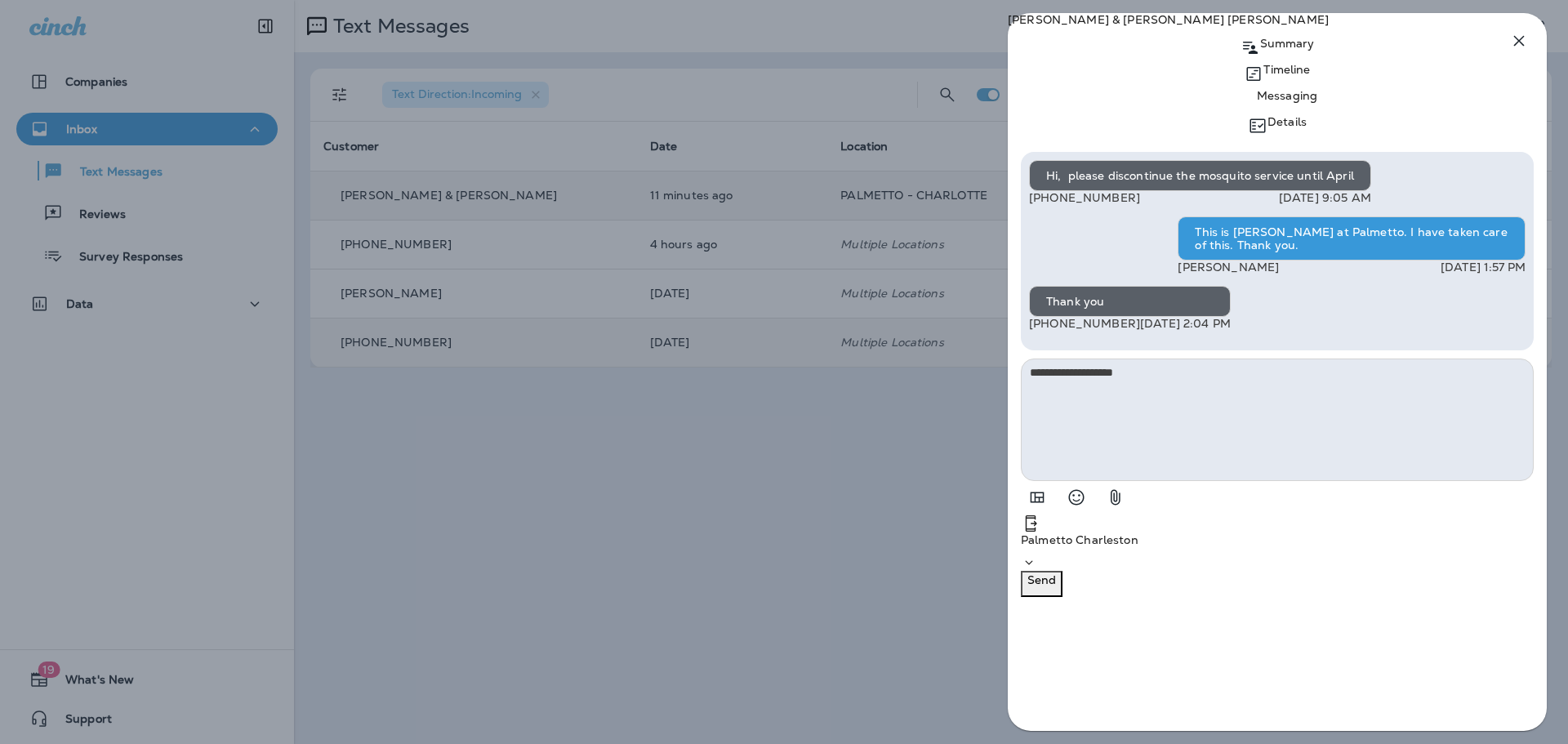
type textarea "**********"
click at [1062, 597] on button "Send" at bounding box center [1041, 584] width 41 height 26
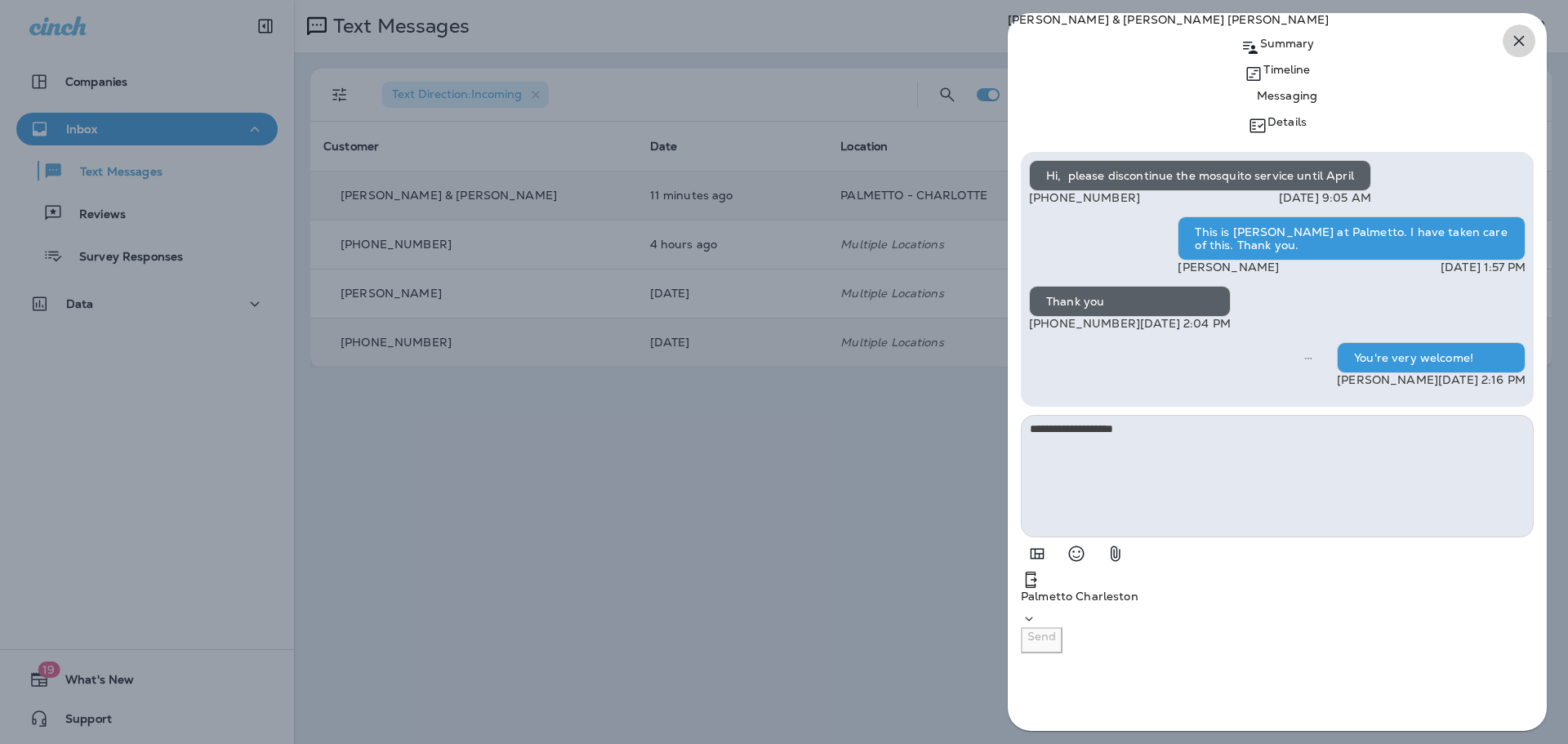
click at [1527, 43] on icon "button" at bounding box center [1519, 41] width 20 height 20
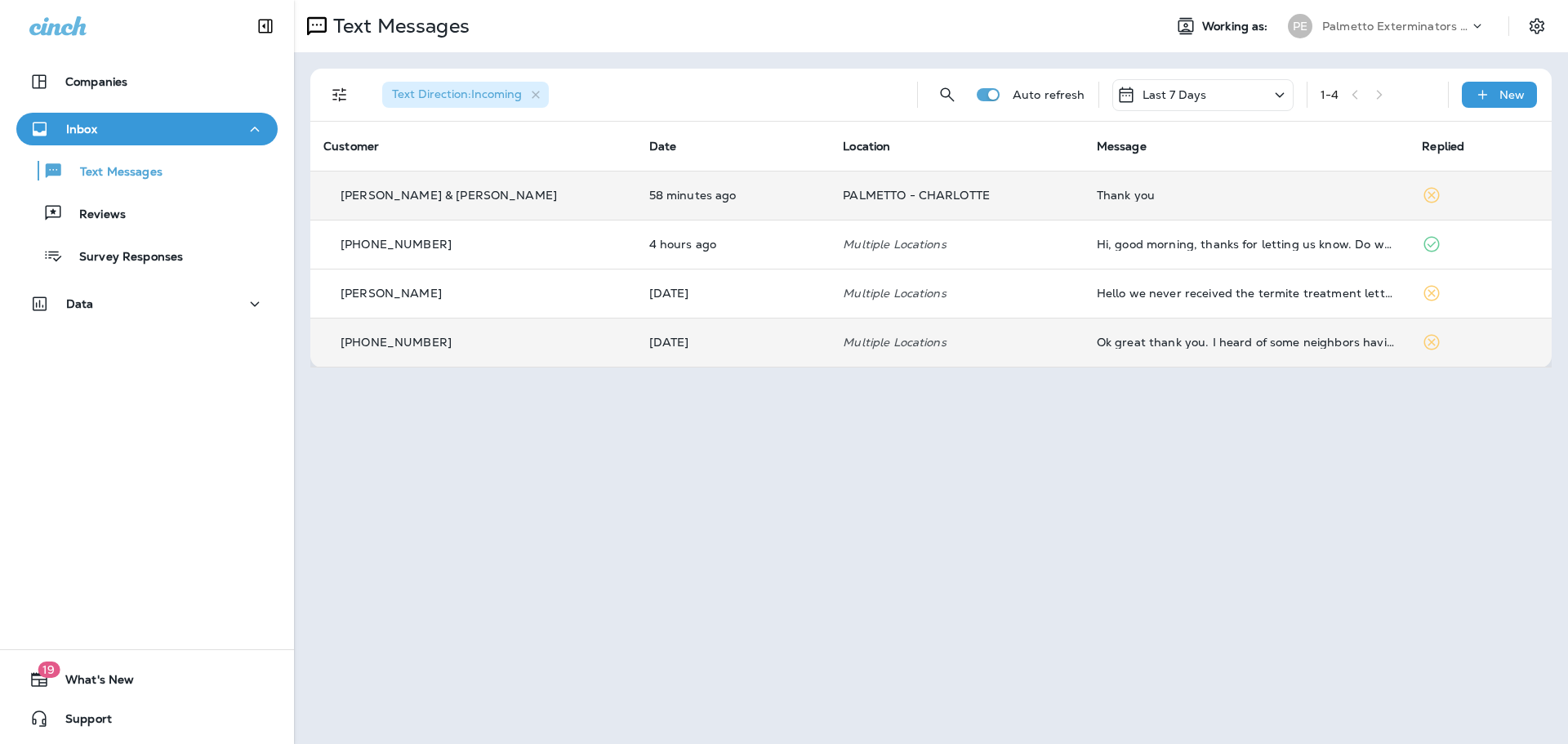
click at [428, 341] on p "[PHONE_NUMBER]" at bounding box center [396, 342] width 111 height 13
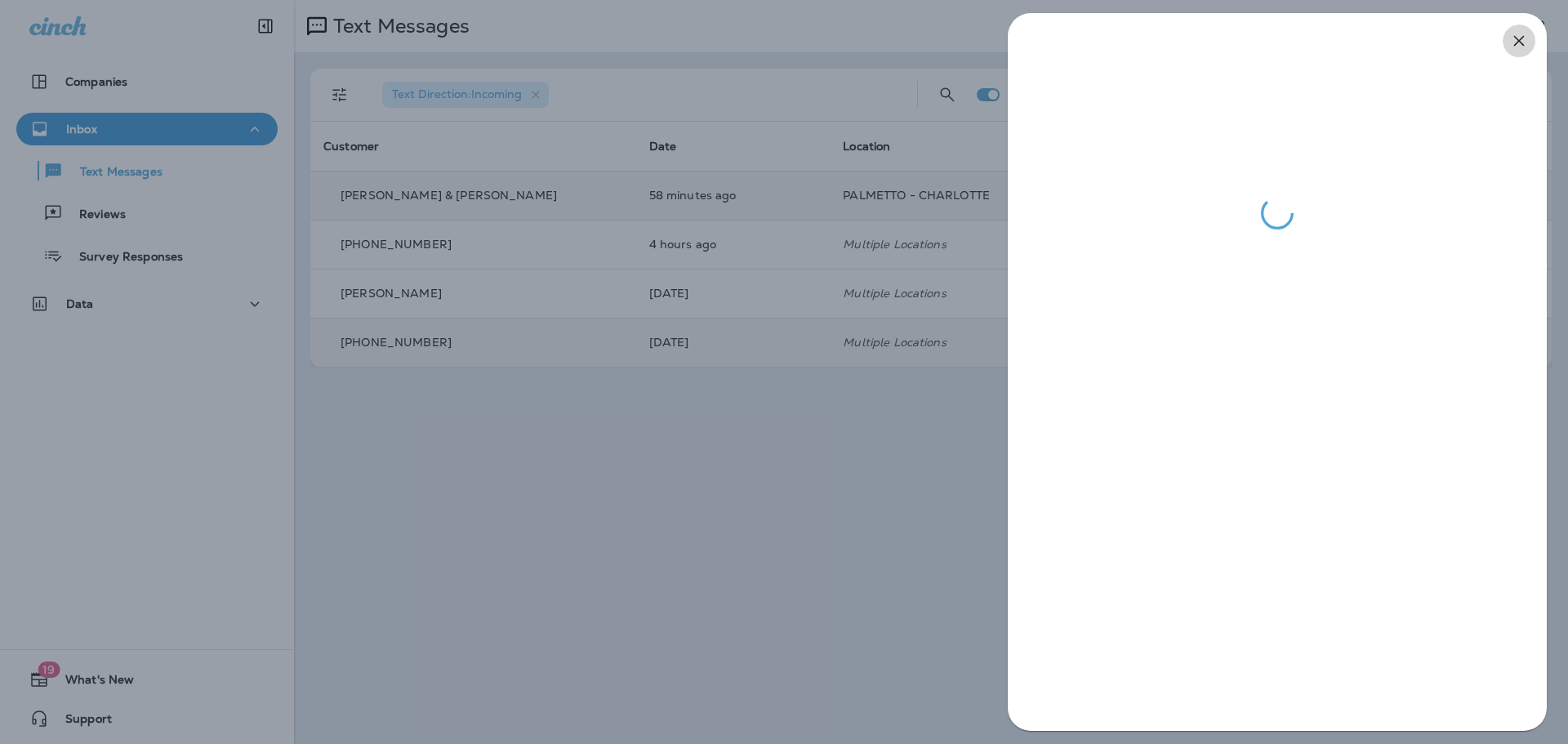
click at [1519, 41] on icon "button" at bounding box center [1518, 41] width 11 height 11
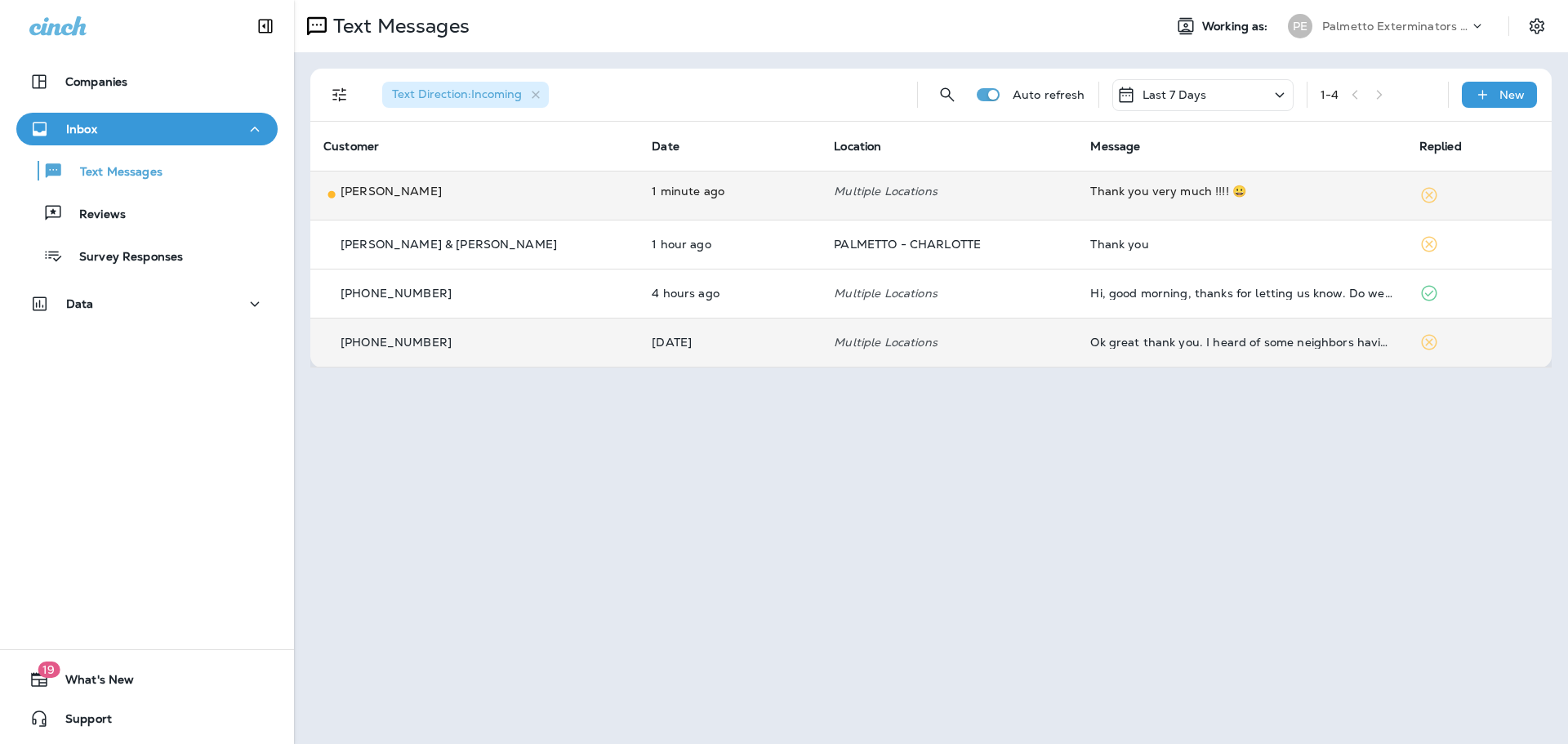
click at [403, 199] on p "[PERSON_NAME]" at bounding box center [391, 191] width 101 height 17
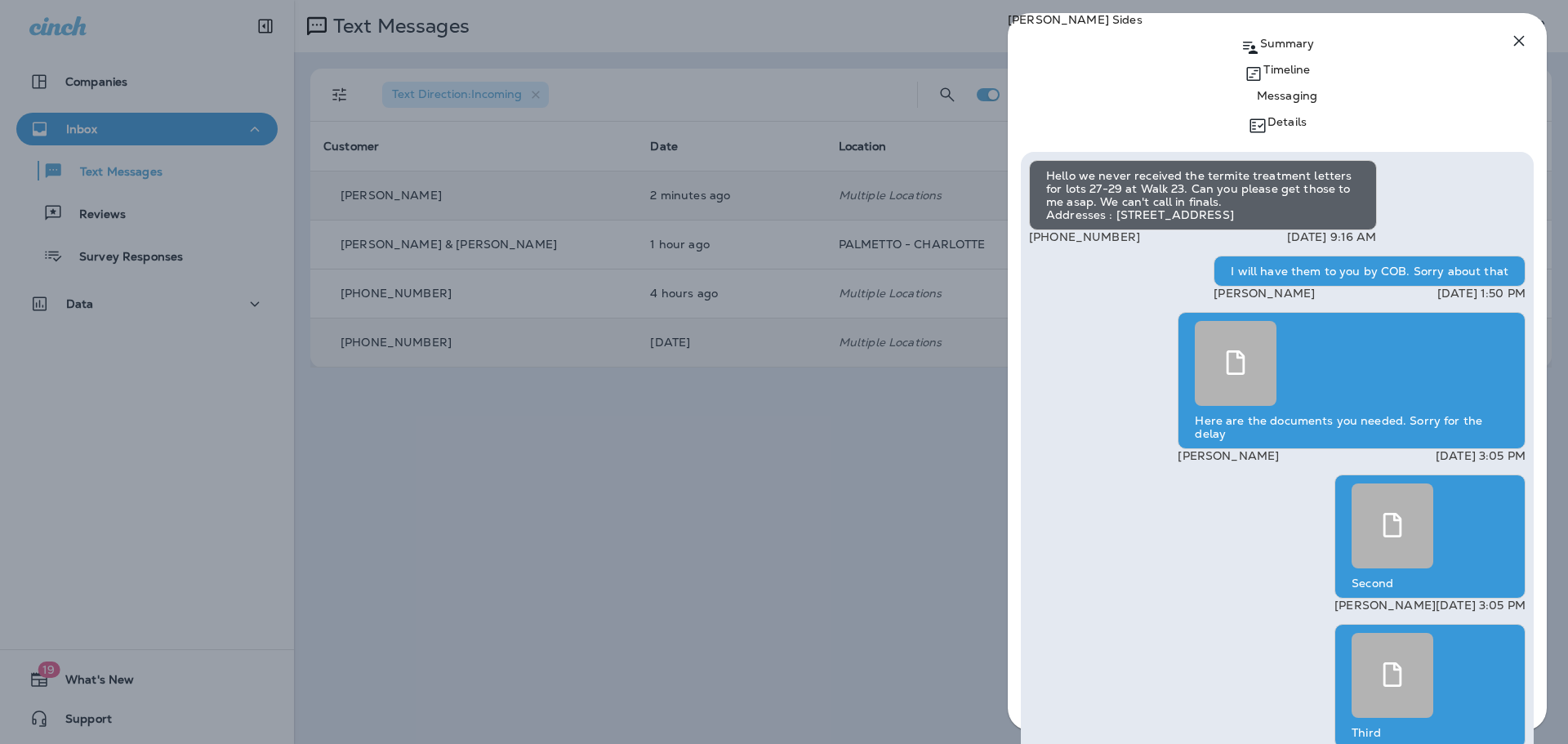
click at [1517, 41] on icon "button" at bounding box center [1519, 41] width 20 height 20
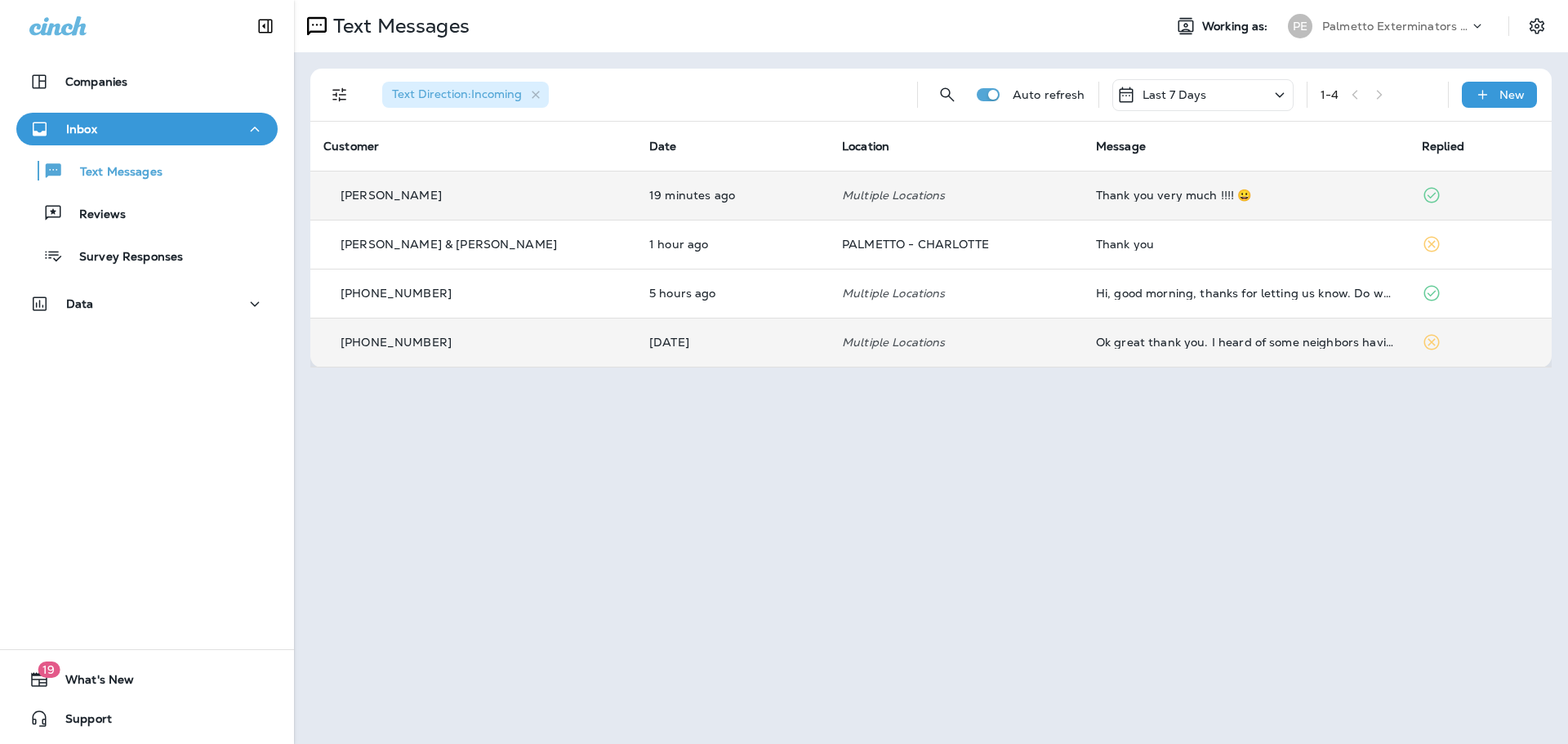
click at [463, 242] on p "[PERSON_NAME] & [PERSON_NAME]" at bounding box center [449, 244] width 217 height 13
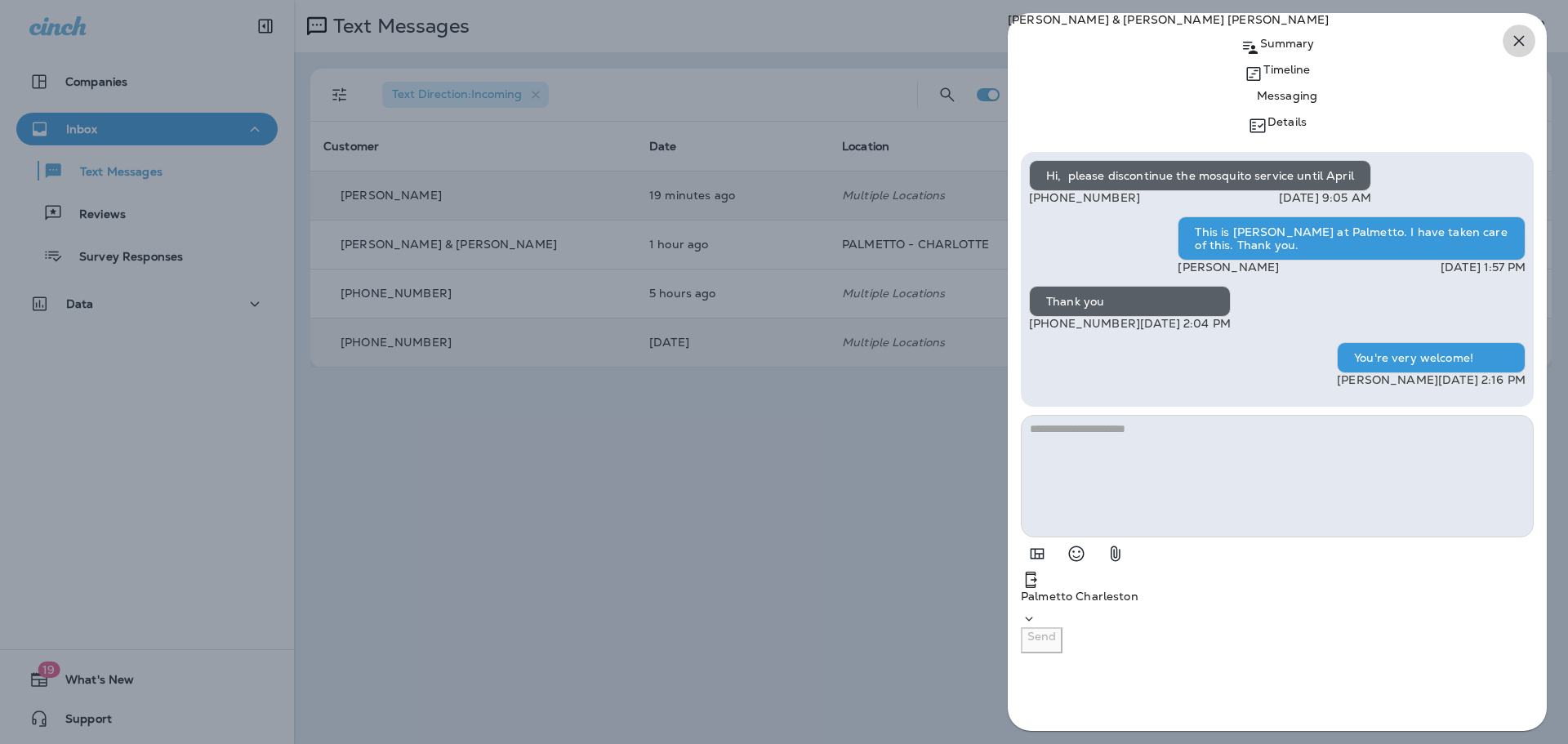
click at [1517, 39] on icon "button" at bounding box center [1518, 41] width 11 height 11
